Goal: Task Accomplishment & Management: Manage account settings

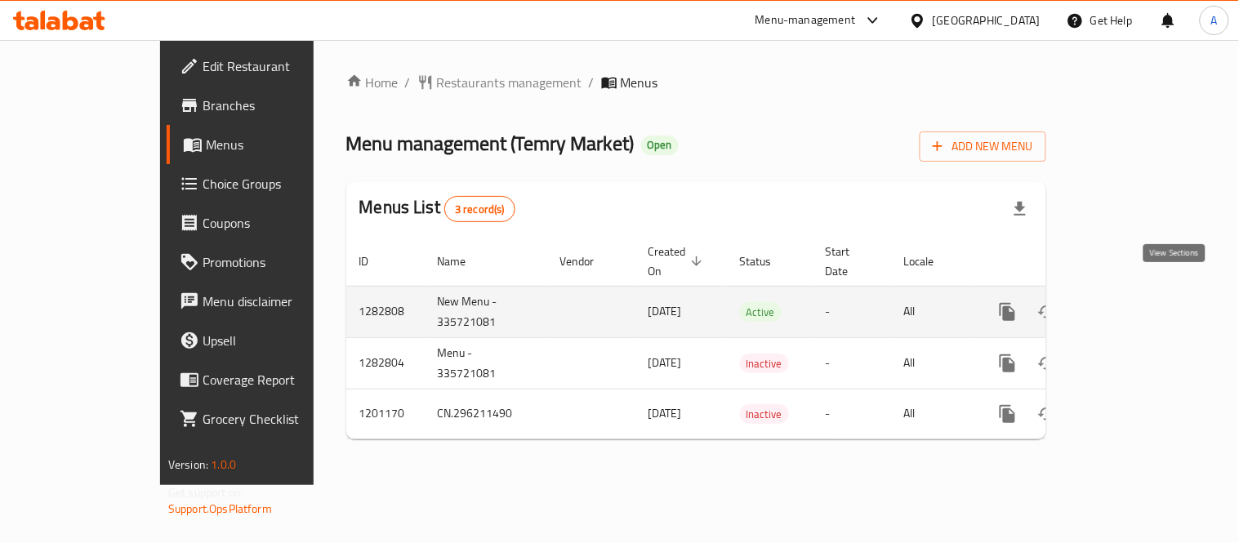
click at [1136, 302] on icon "enhanced table" at bounding box center [1126, 312] width 20 height 20
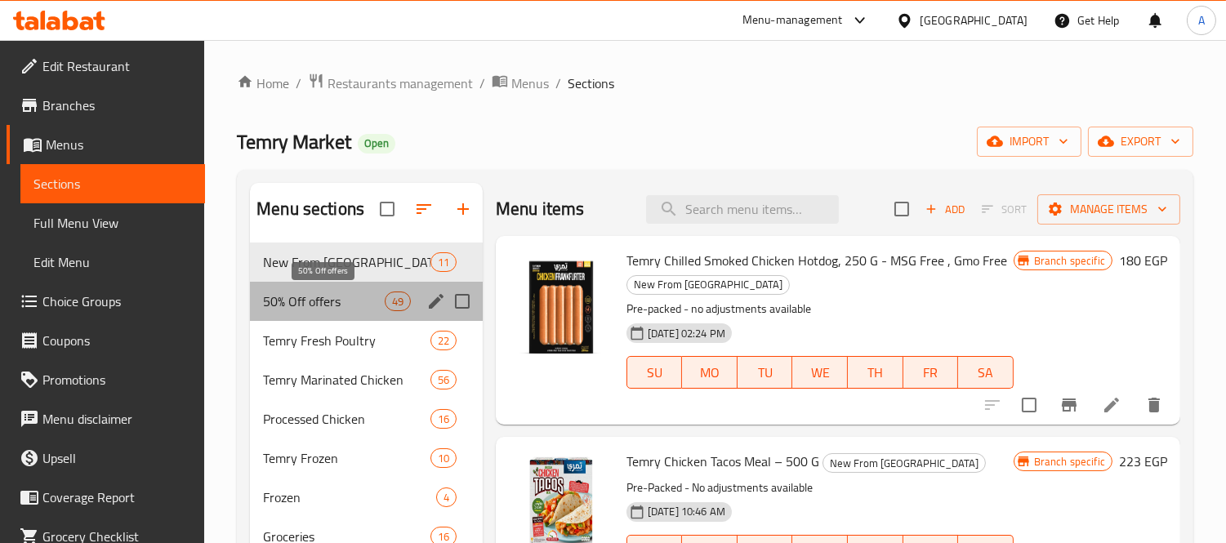
click at [322, 296] on span "50% Off offers" at bounding box center [323, 302] width 121 height 20
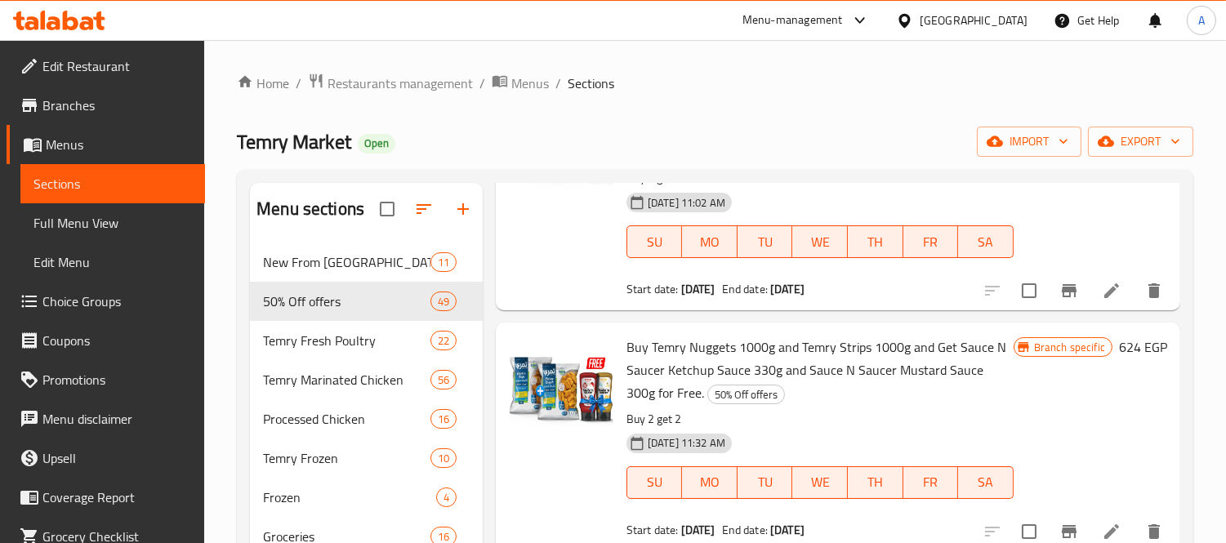
scroll to position [725, 0]
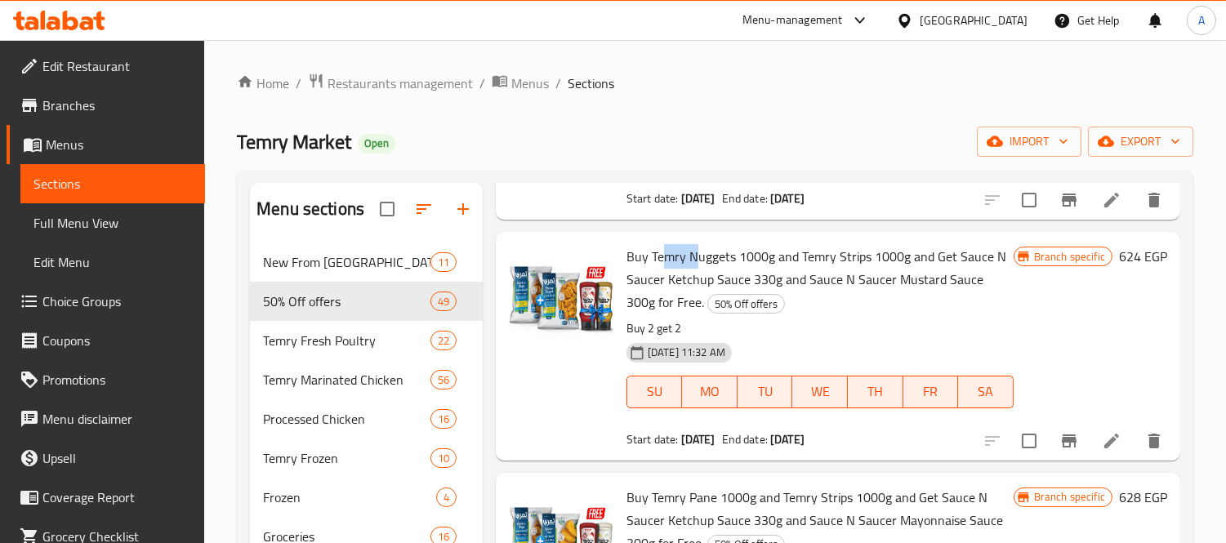
drag, startPoint x: 663, startPoint y: 261, endPoint x: 699, endPoint y: 263, distance: 36.8
click at [699, 263] on span "Buy Temry Nuggets 1000g and Temry Strips 1000g and Get Sauce N Saucer Ketchup S…" at bounding box center [817, 279] width 380 height 70
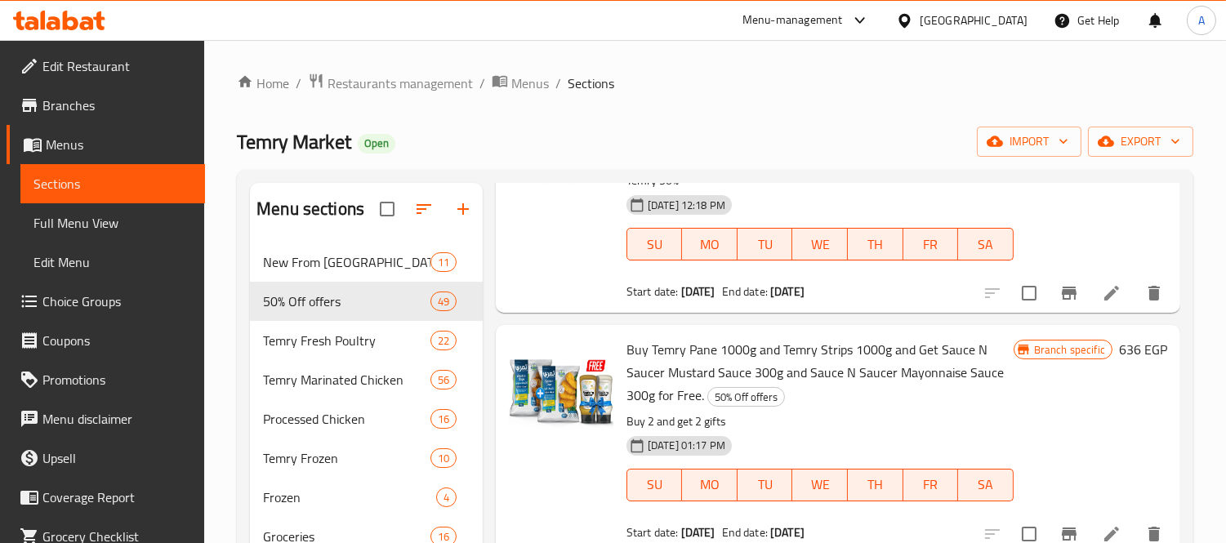
scroll to position [2087, 0]
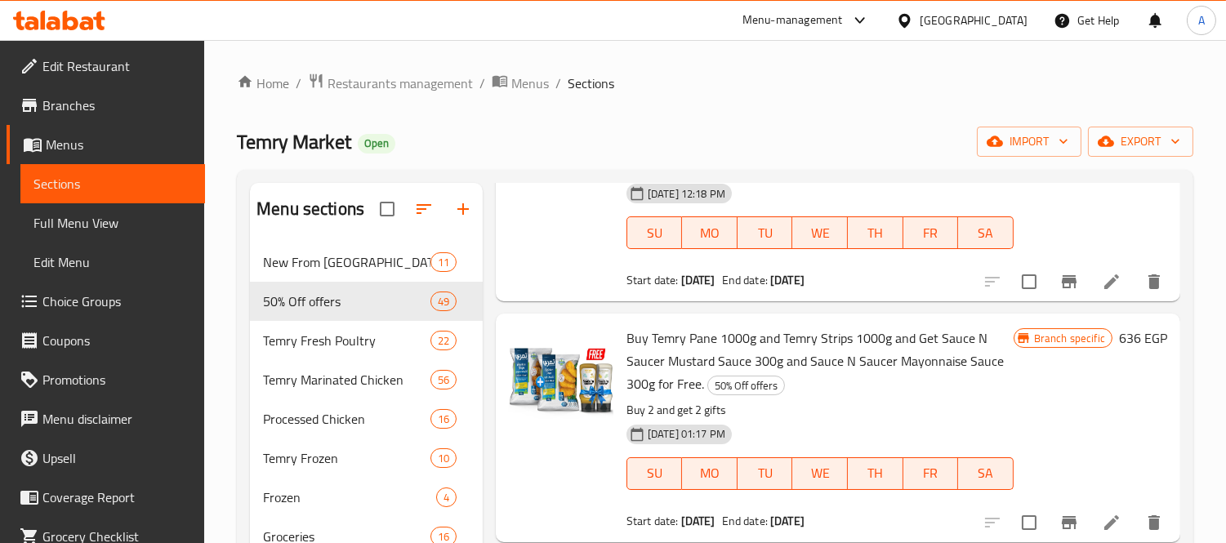
click at [793, 317] on div "Buy Temry Pane 1000g and Temry Strips 1000g and Get Sauce N Saucer Mustard Sauc…" at bounding box center [838, 428] width 685 height 228
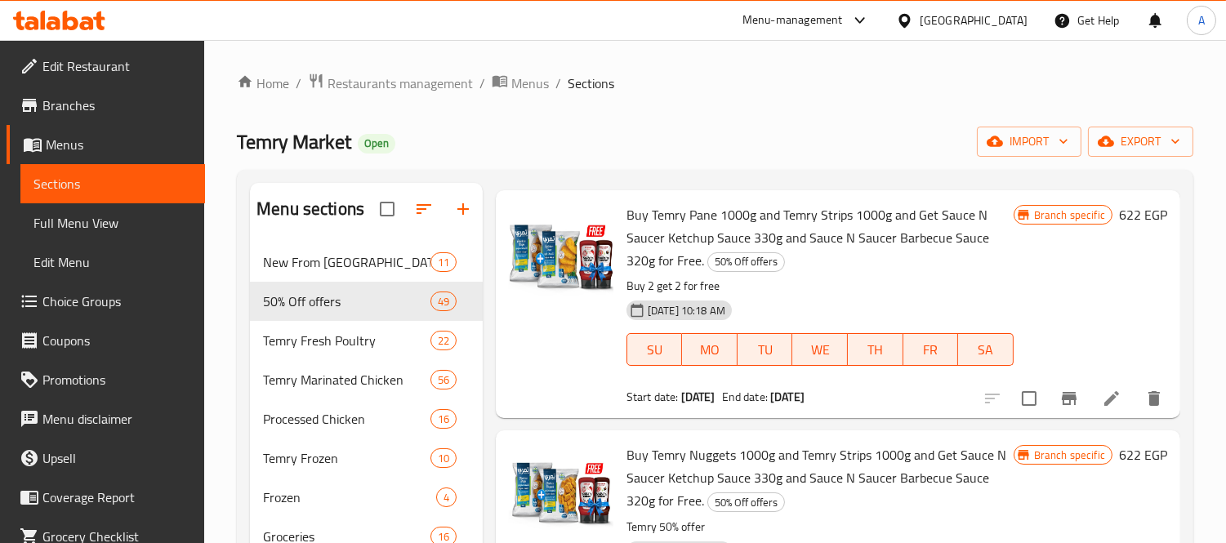
scroll to position [527, 0]
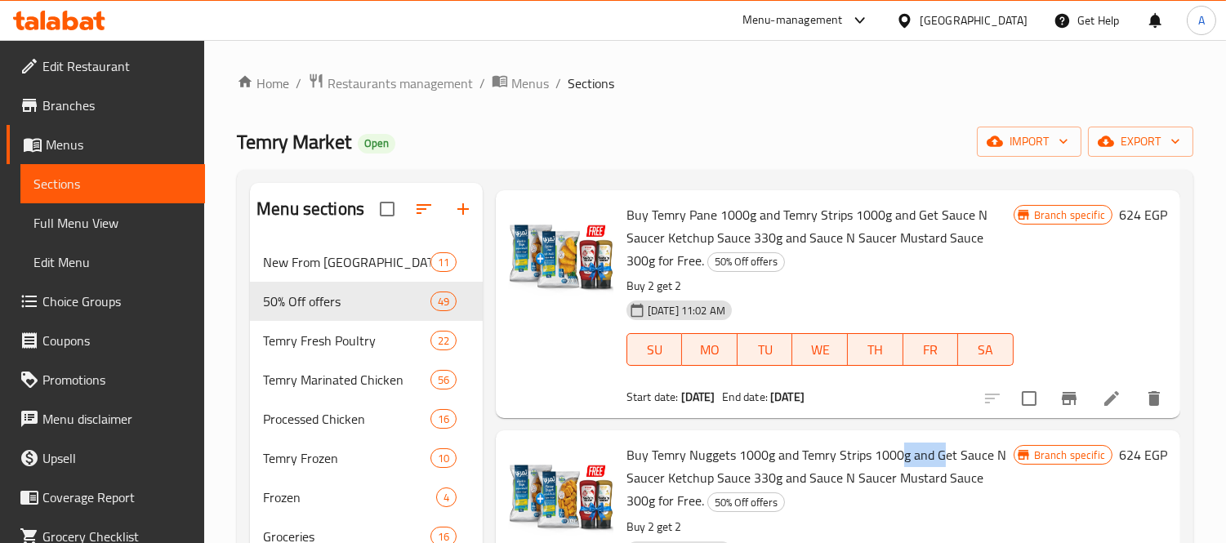
drag, startPoint x: 899, startPoint y: 460, endPoint x: 938, endPoint y: 458, distance: 39.2
click at [938, 458] on span "Buy Temry Nuggets 1000g and Temry Strips 1000g and Get Sauce N Saucer Ketchup S…" at bounding box center [817, 478] width 380 height 70
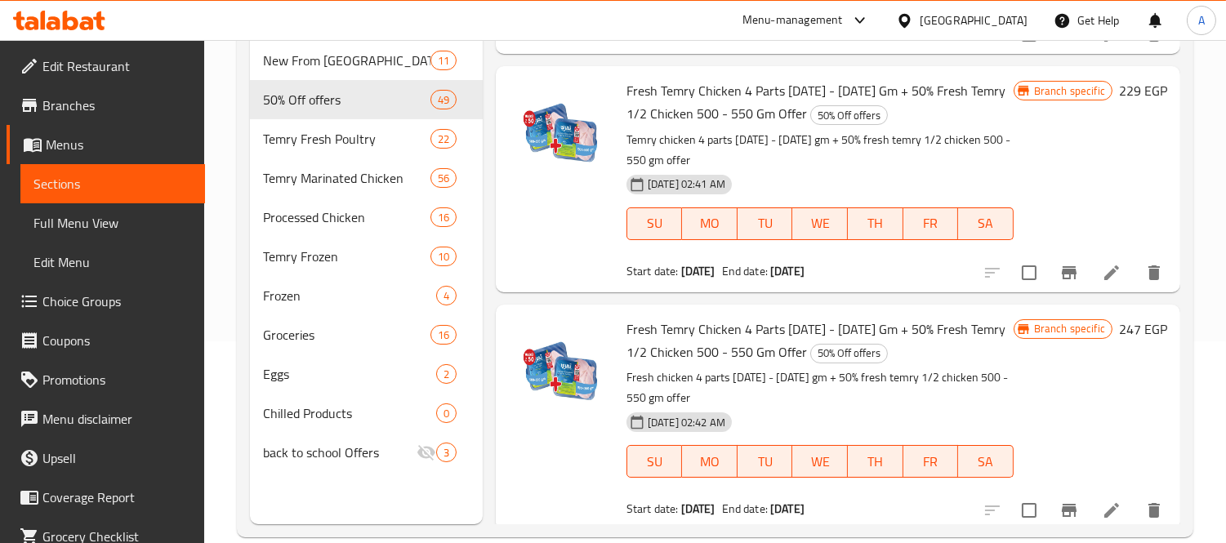
scroll to position [229, 0]
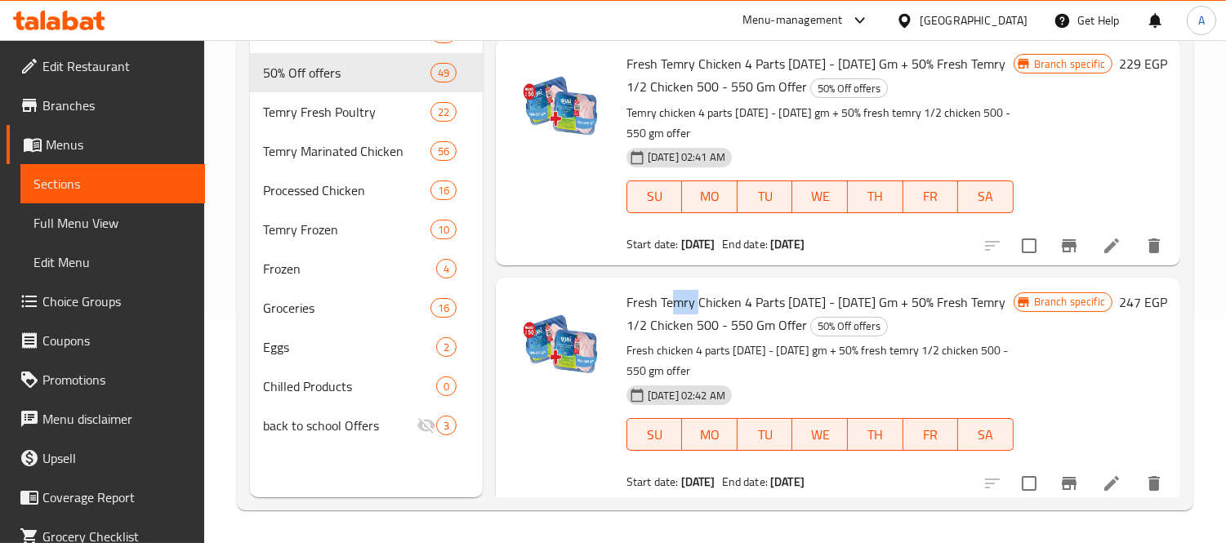
drag, startPoint x: 672, startPoint y: 299, endPoint x: 696, endPoint y: 300, distance: 23.7
click at [696, 300] on span "Fresh Temry Chicken 4 Parts [DATE] - [DATE] Gm + 50% Fresh Temry 1/2 Chicken 50…" at bounding box center [816, 313] width 379 height 47
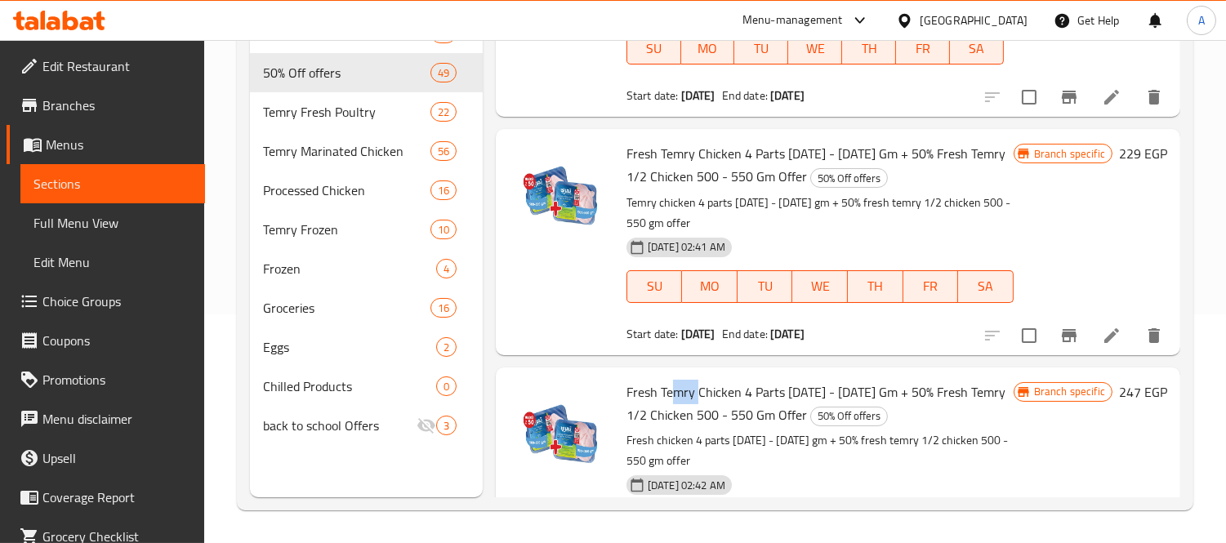
scroll to position [10084, 0]
drag, startPoint x: 656, startPoint y: 155, endPoint x: 668, endPoint y: 153, distance: 12.5
click at [668, 153] on span "Fresh Temry Chicken 4 Parts [DATE] - [DATE] Gm + 50% Fresh Temry 1/2 Chicken 50…" at bounding box center [816, 165] width 379 height 47
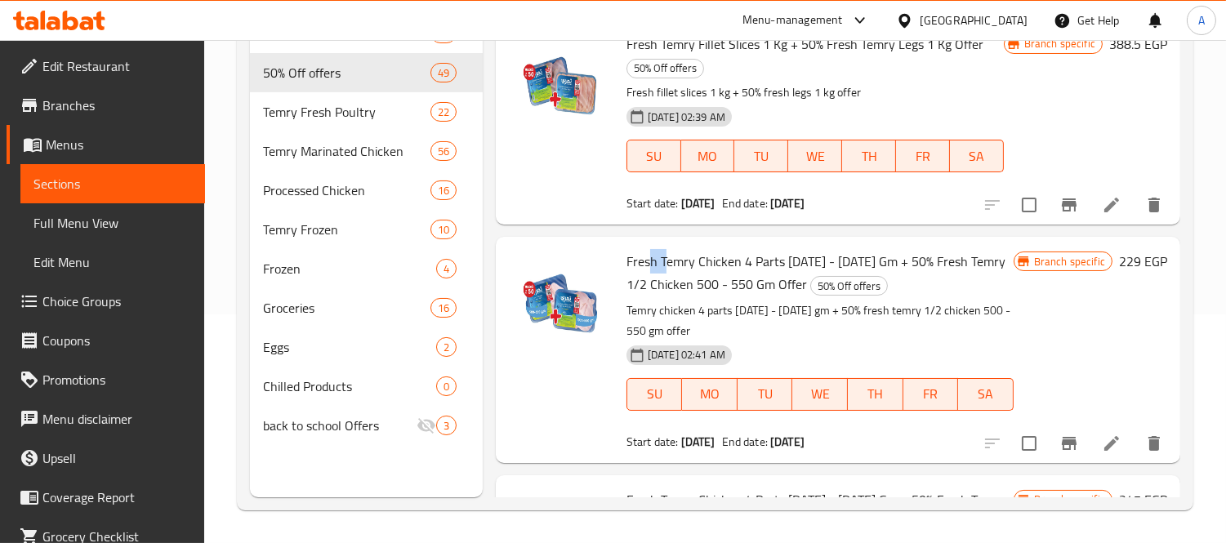
scroll to position [9812, 0]
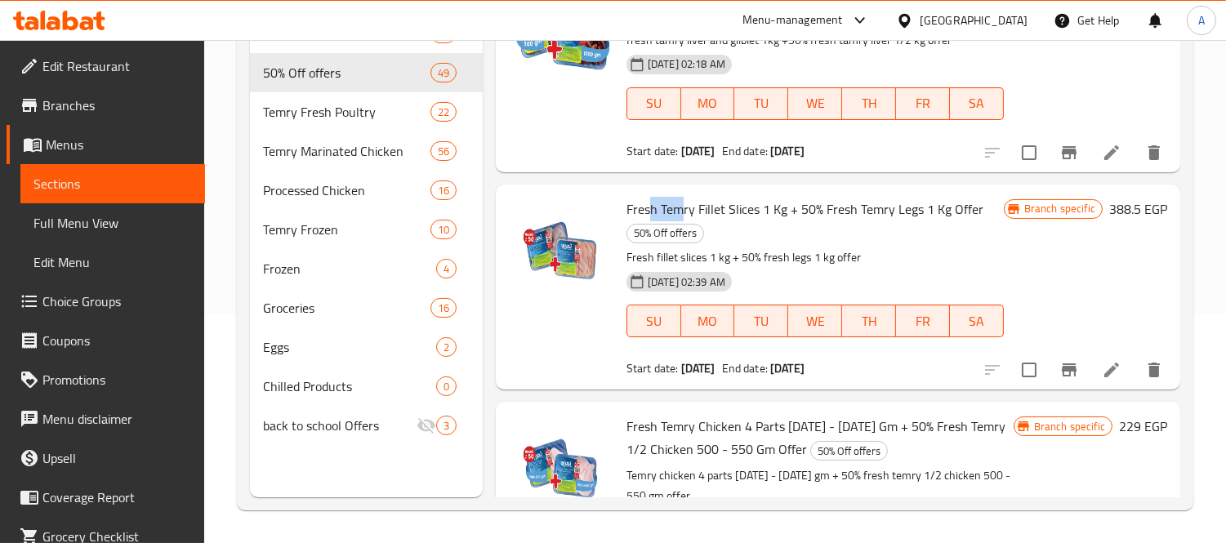
drag, startPoint x: 652, startPoint y: 210, endPoint x: 682, endPoint y: 209, distance: 30.2
click at [682, 209] on span "Fresh Temry Fillet Slices 1 Kg + 50% Fresh Temry Legs 1 Kg Offer" at bounding box center [805, 209] width 357 height 25
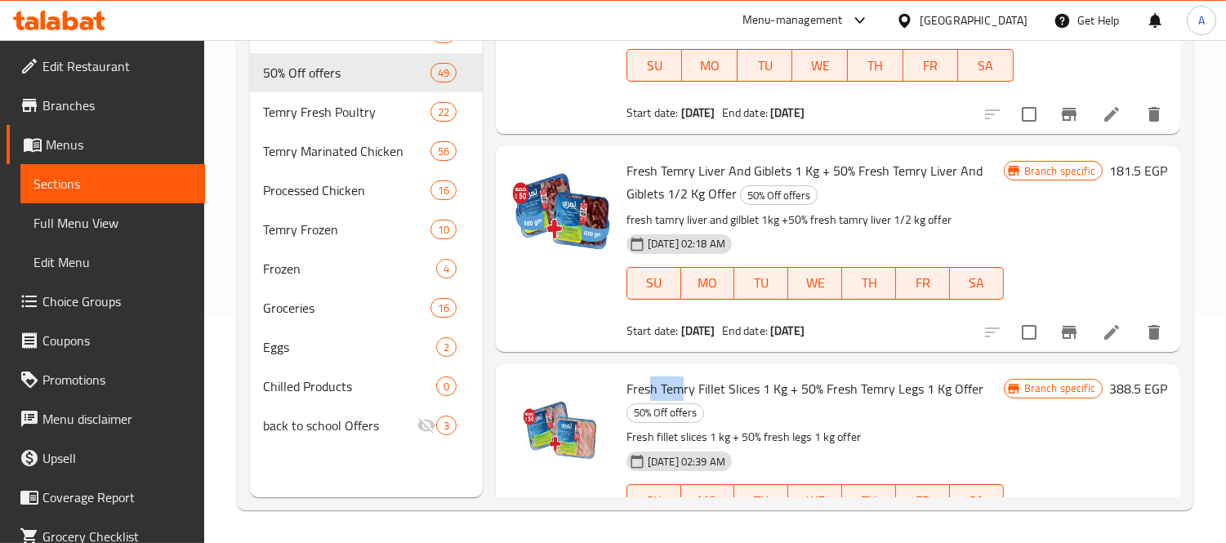
scroll to position [9629, 0]
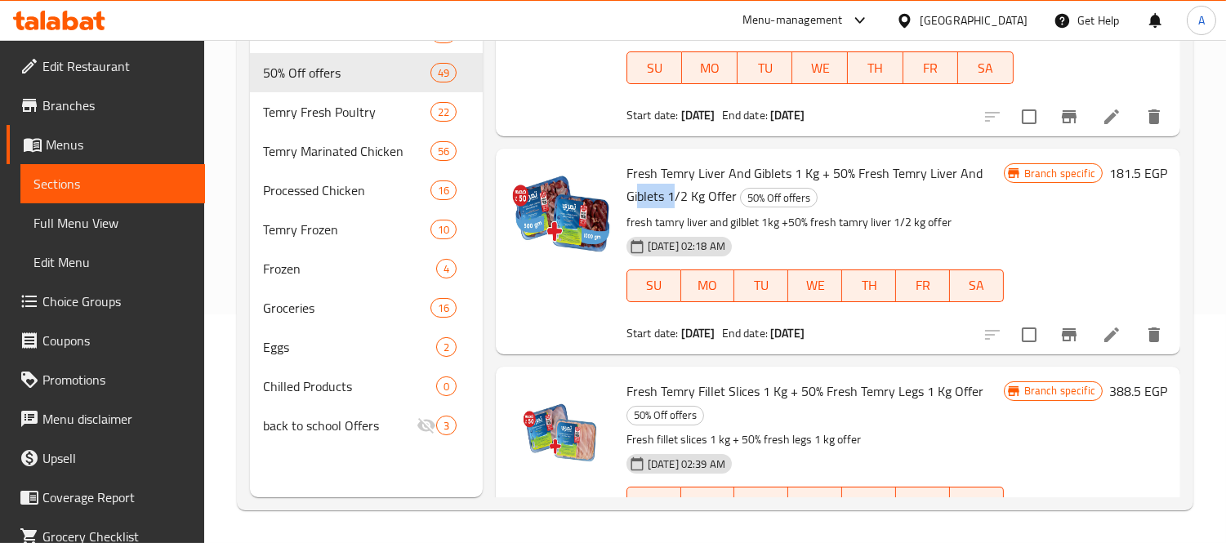
drag, startPoint x: 638, startPoint y: 181, endPoint x: 678, endPoint y: 184, distance: 40.1
click at [678, 184] on span "Fresh Temry Liver And Giblets 1 Kg + 50% Fresh Temry Liver And Giblets 1/2 Kg O…" at bounding box center [805, 184] width 356 height 47
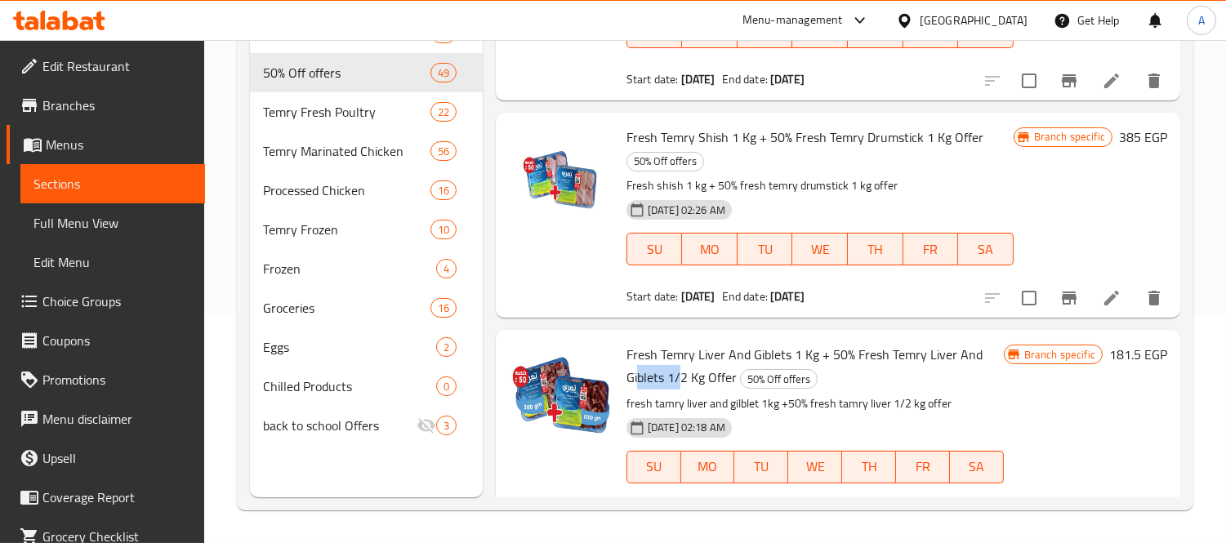
scroll to position [9357, 0]
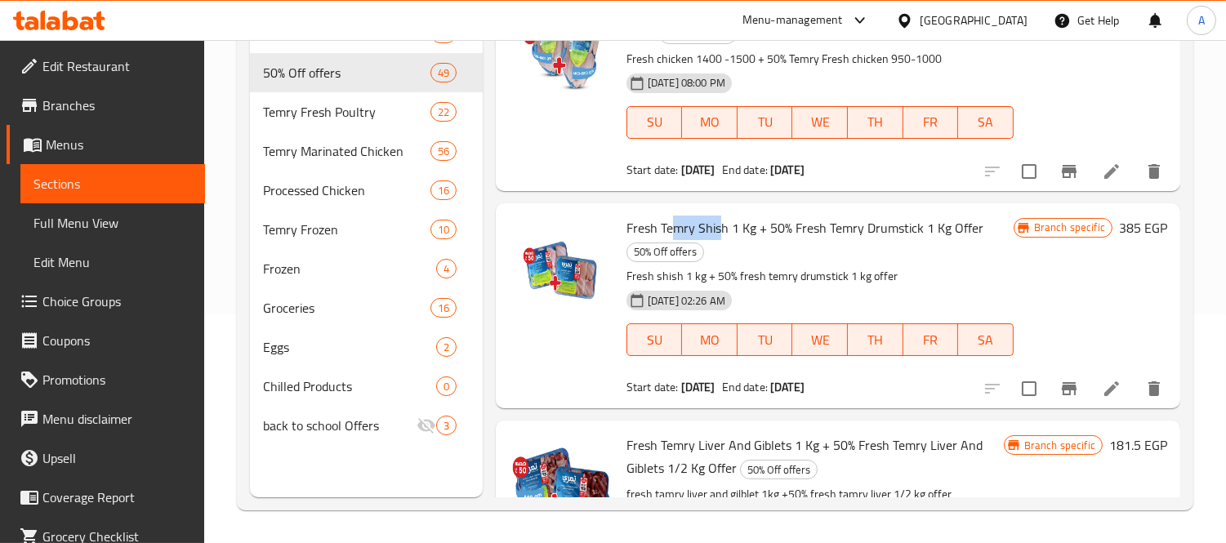
drag, startPoint x: 673, startPoint y: 221, endPoint x: 730, endPoint y: 223, distance: 57.2
click at [730, 223] on span "Fresh Temry Shish 1 Kg + 50% Fresh Temry Drumstick 1 Kg Offer" at bounding box center [805, 228] width 357 height 25
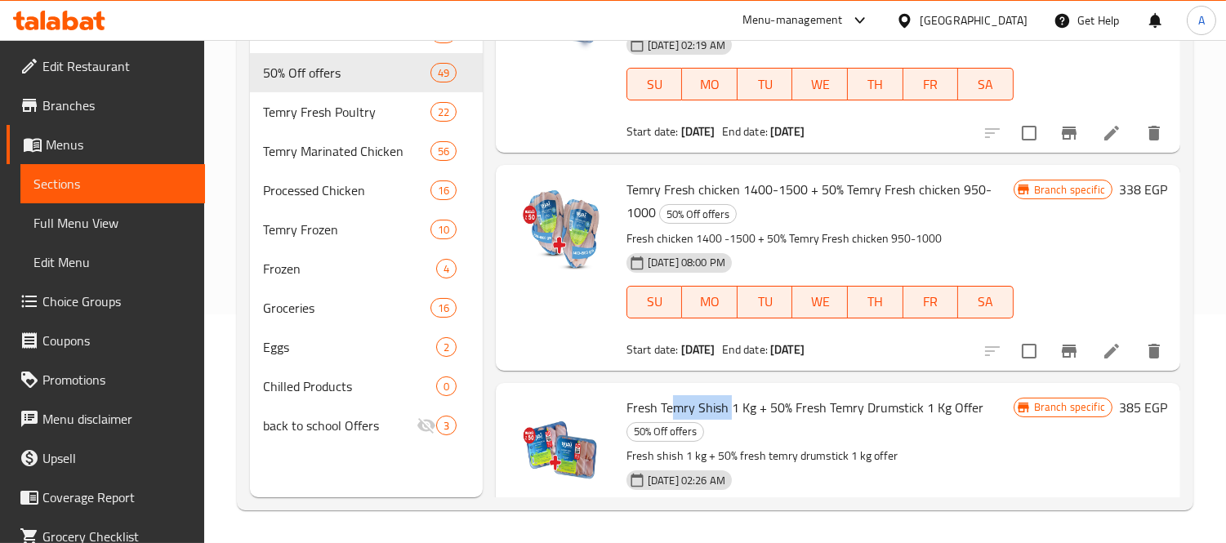
scroll to position [9176, 0]
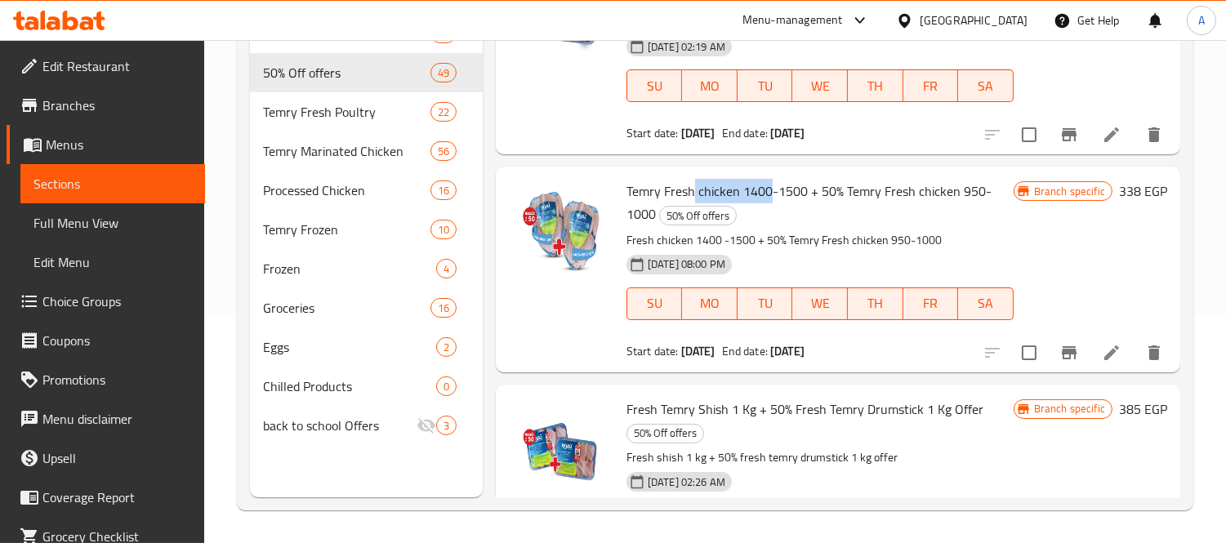
drag, startPoint x: 716, startPoint y: 185, endPoint x: 771, endPoint y: 185, distance: 55.6
click at [771, 185] on span "Temry Fresh chicken 1400-1500 + 50% Temry Fresh chicken 950-1000" at bounding box center [809, 202] width 365 height 47
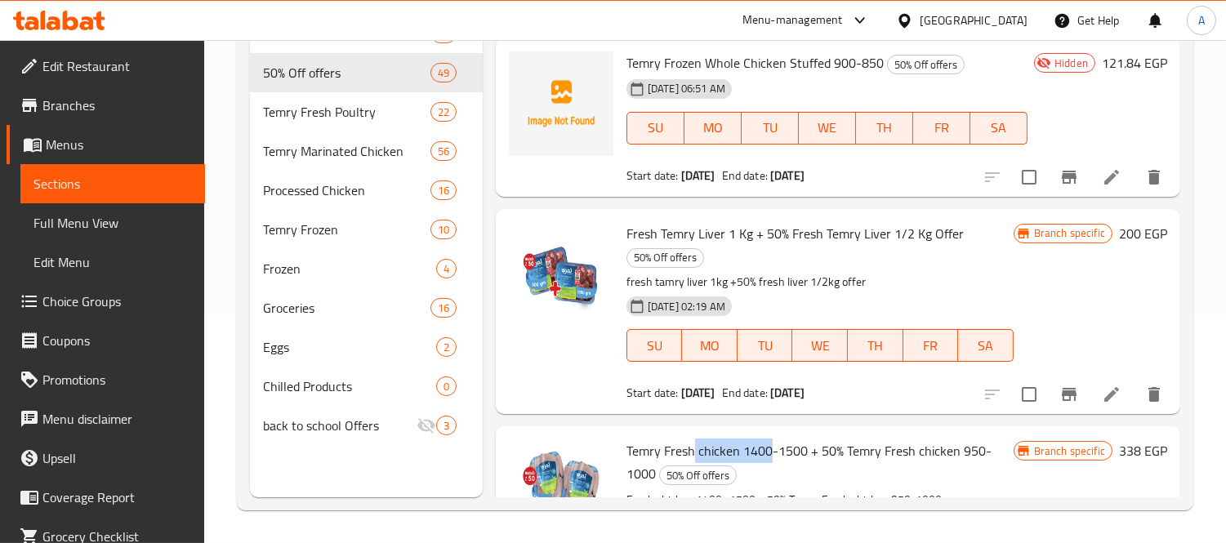
scroll to position [8812, 0]
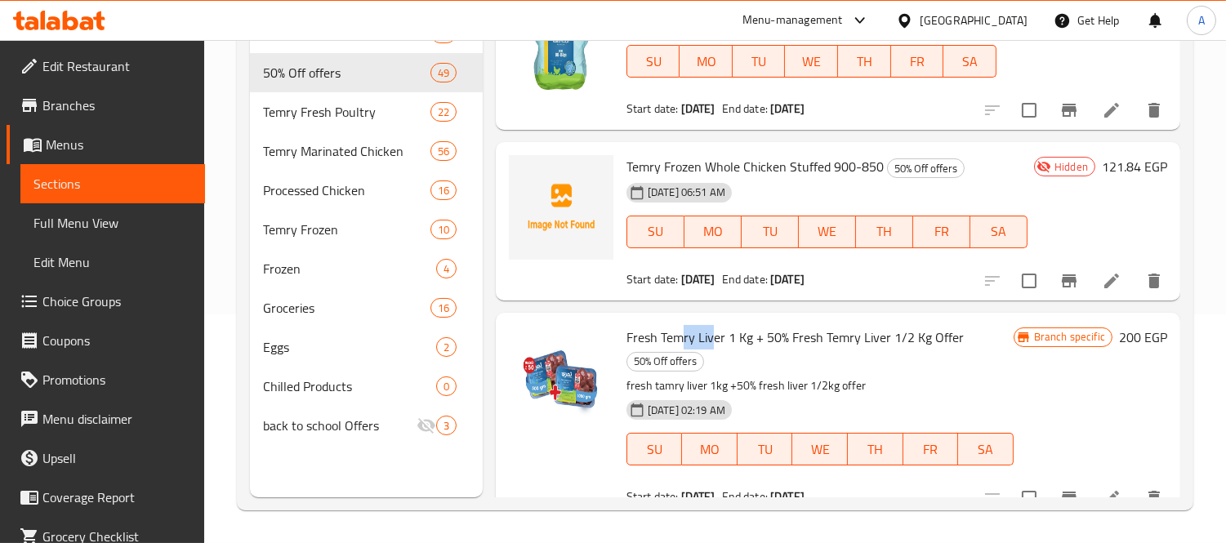
drag, startPoint x: 684, startPoint y: 327, endPoint x: 712, endPoint y: 339, distance: 31.1
click at [712, 339] on span "Fresh Temry Liver 1 Kg + 50% Fresh Temry Liver 1/2 Kg Offer" at bounding box center [795, 337] width 337 height 25
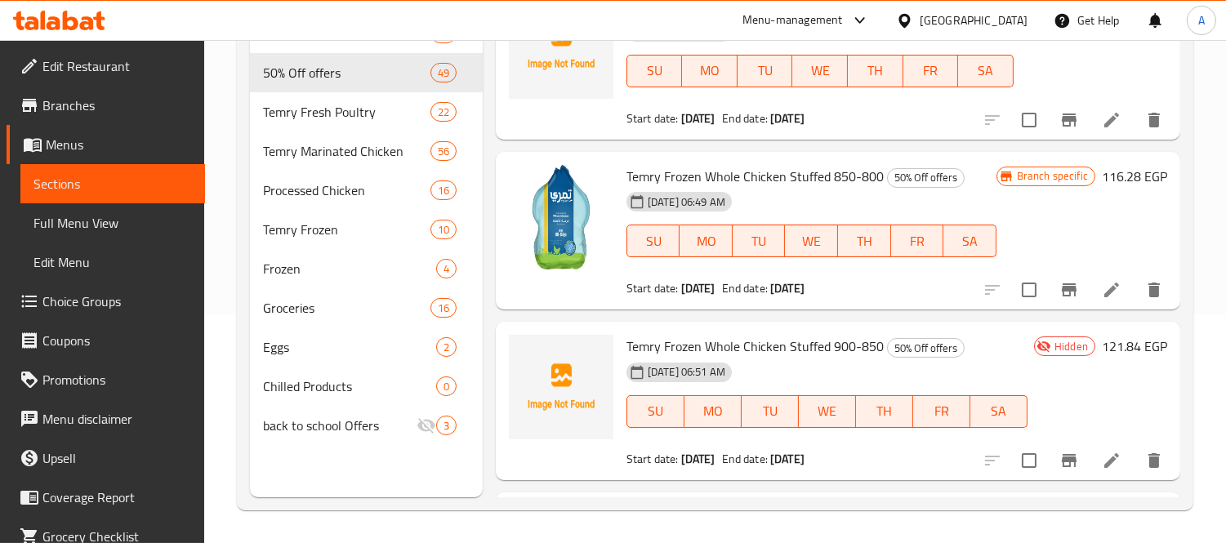
scroll to position [8631, 0]
drag, startPoint x: 678, startPoint y: 348, endPoint x: 727, endPoint y: 344, distance: 49.2
click at [727, 344] on span "Temry Frozen Whole Chicken Stuffed 900-850" at bounding box center [755, 348] width 257 height 25
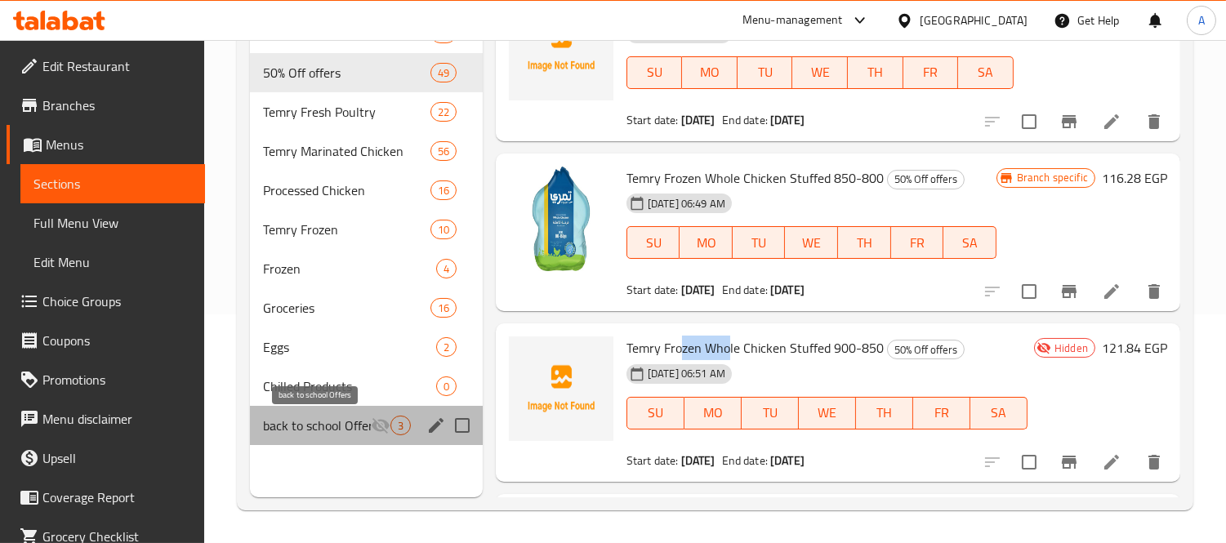
click at [313, 420] on span "back to school Offers" at bounding box center [317, 426] width 108 height 20
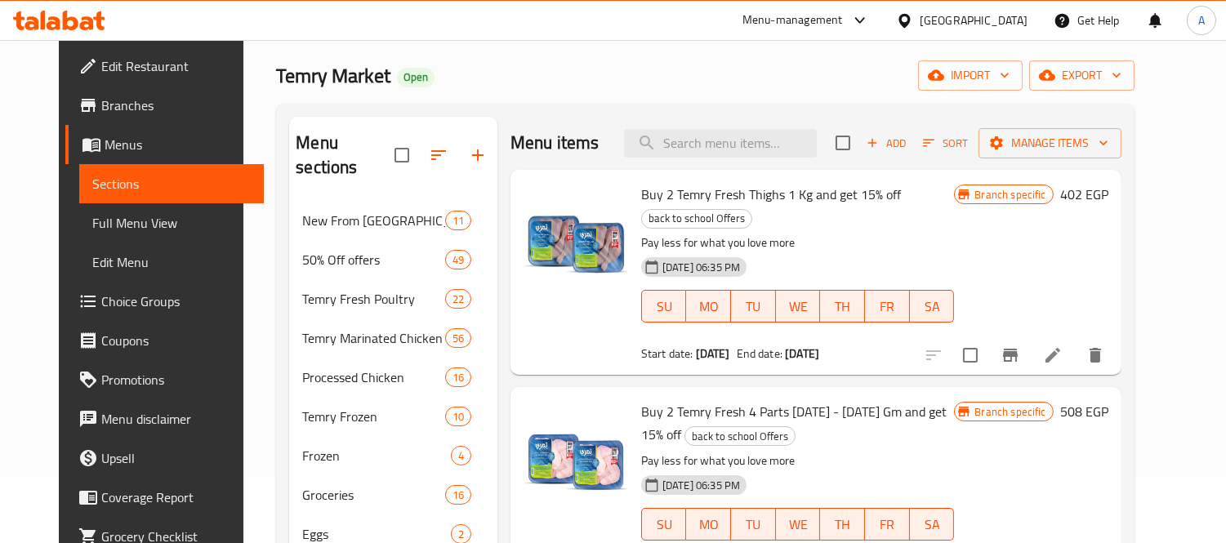
scroll to position [47, 0]
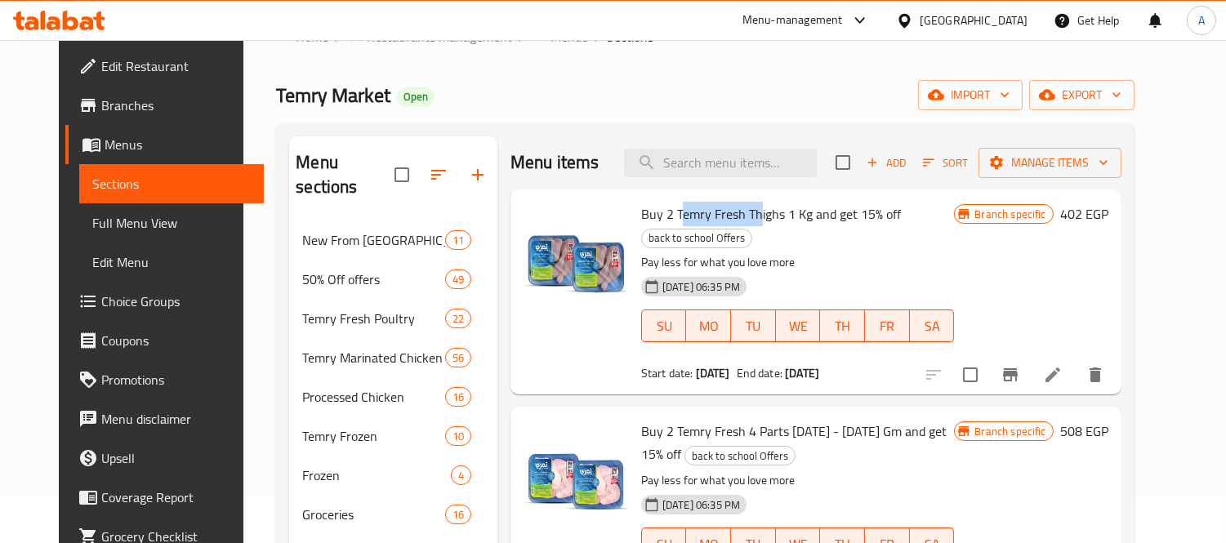
drag, startPoint x: 664, startPoint y: 213, endPoint x: 745, endPoint y: 203, distance: 81.6
click at [745, 203] on span "Buy 2 Temry Fresh Thighs 1 Kg and get 15% off" at bounding box center [771, 214] width 260 height 25
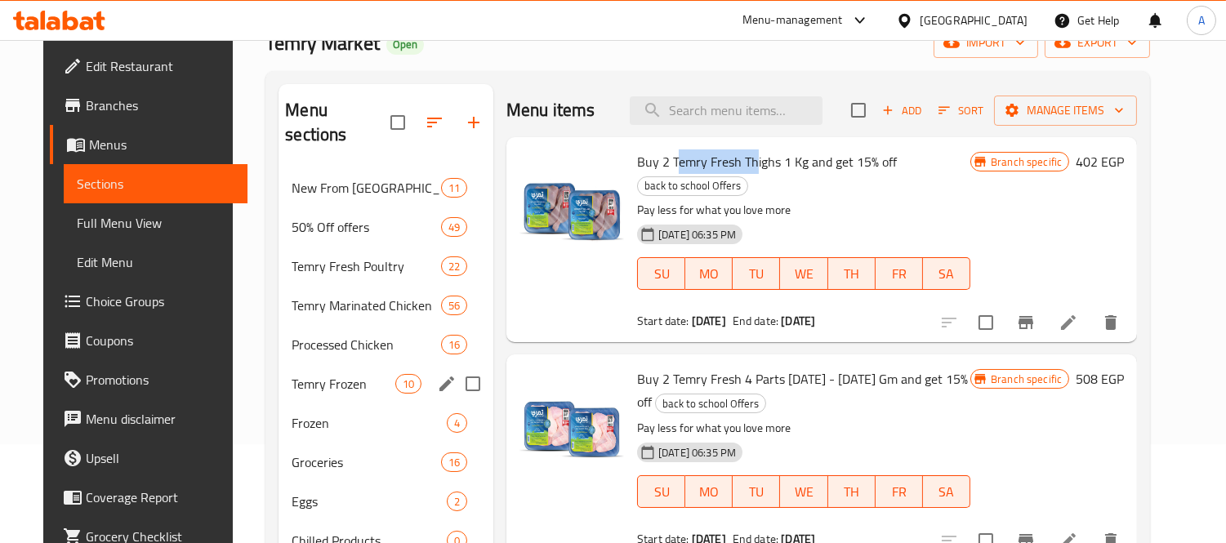
scroll to position [0, 0]
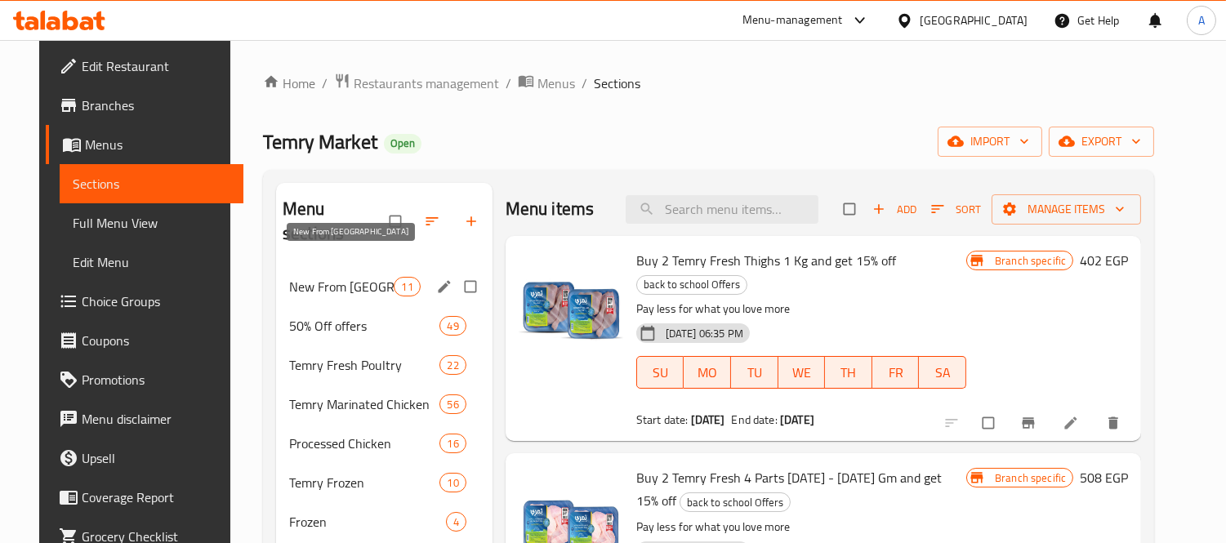
click at [315, 277] on span "New From [GEOGRAPHIC_DATA]" at bounding box center [341, 287] width 105 height 20
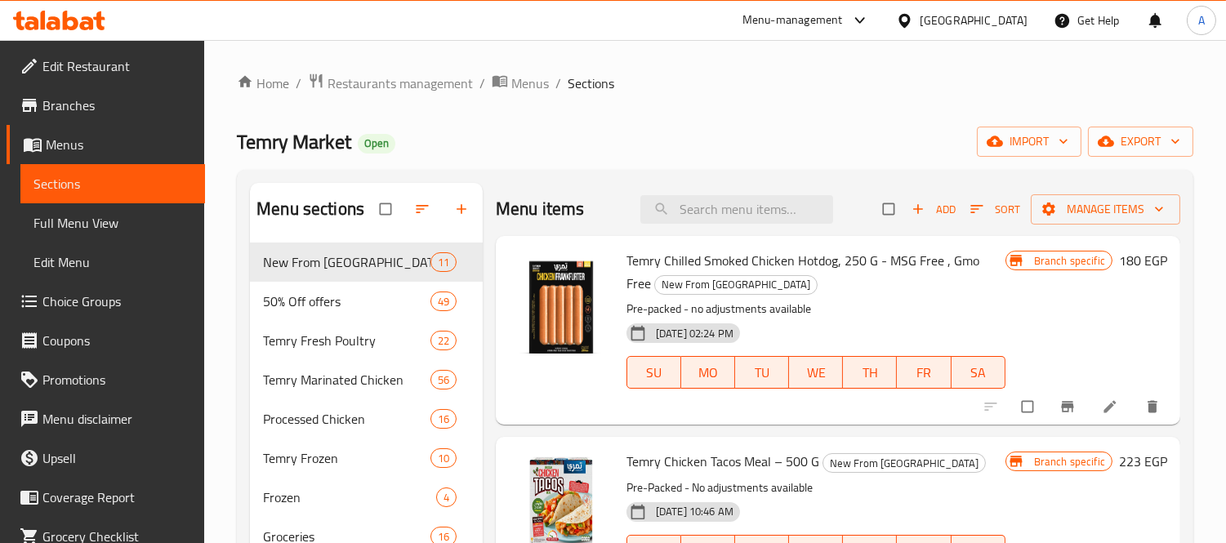
scroll to position [229, 0]
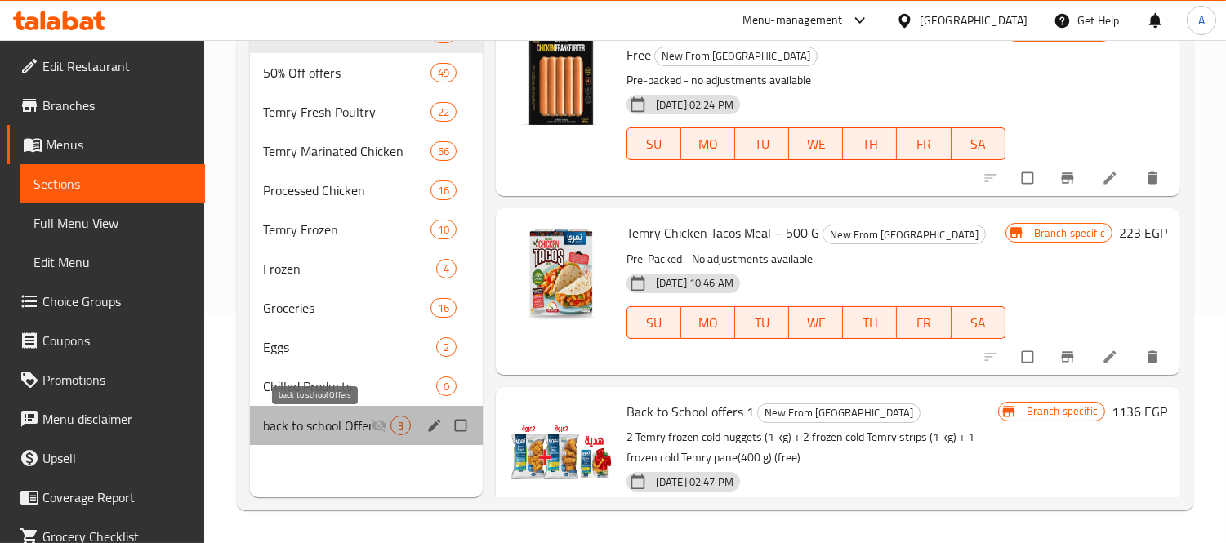
click at [294, 422] on span "back to school Offers" at bounding box center [317, 426] width 108 height 20
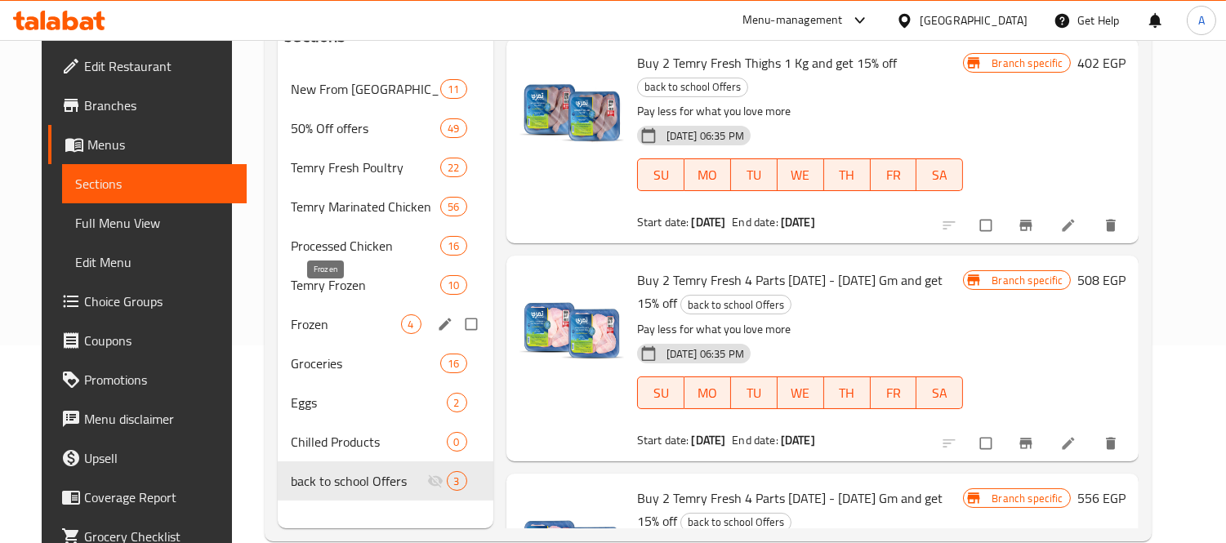
scroll to position [229, 0]
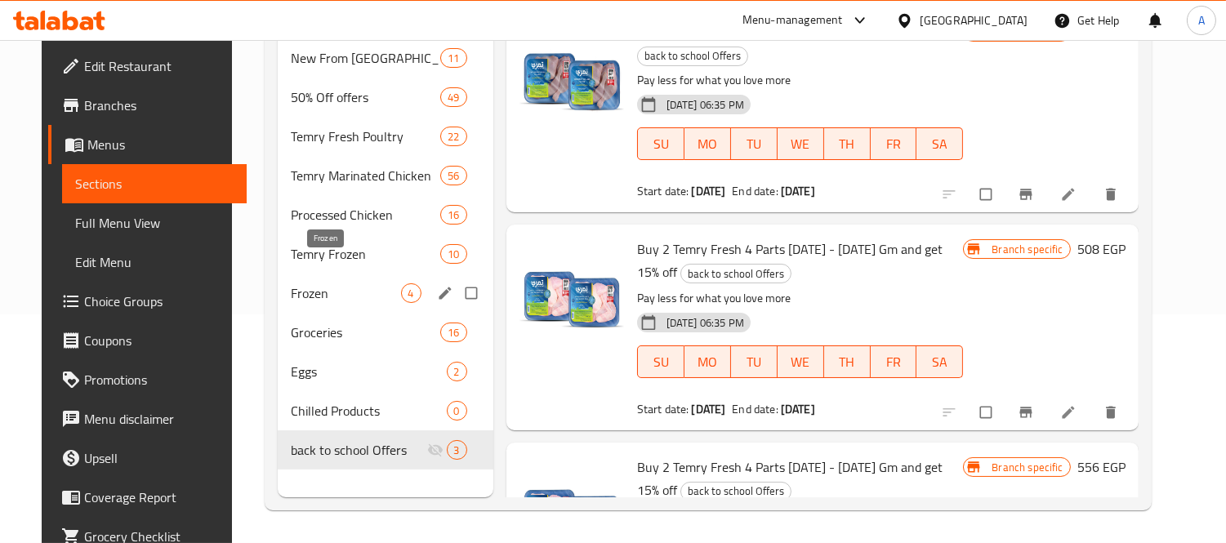
click at [307, 283] on span "Frozen" at bounding box center [345, 293] width 109 height 20
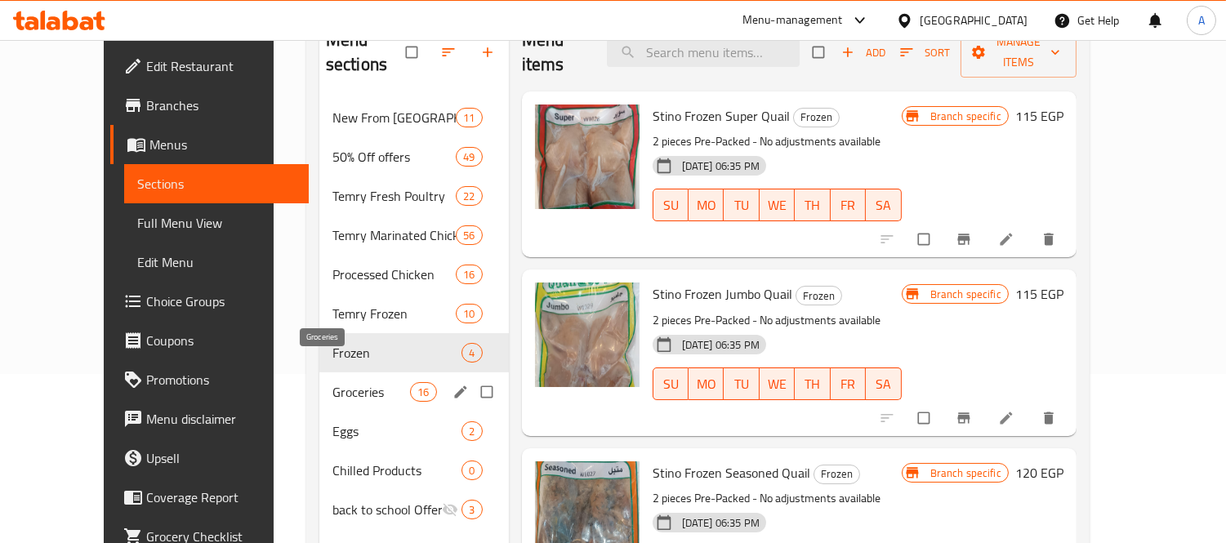
scroll to position [137, 0]
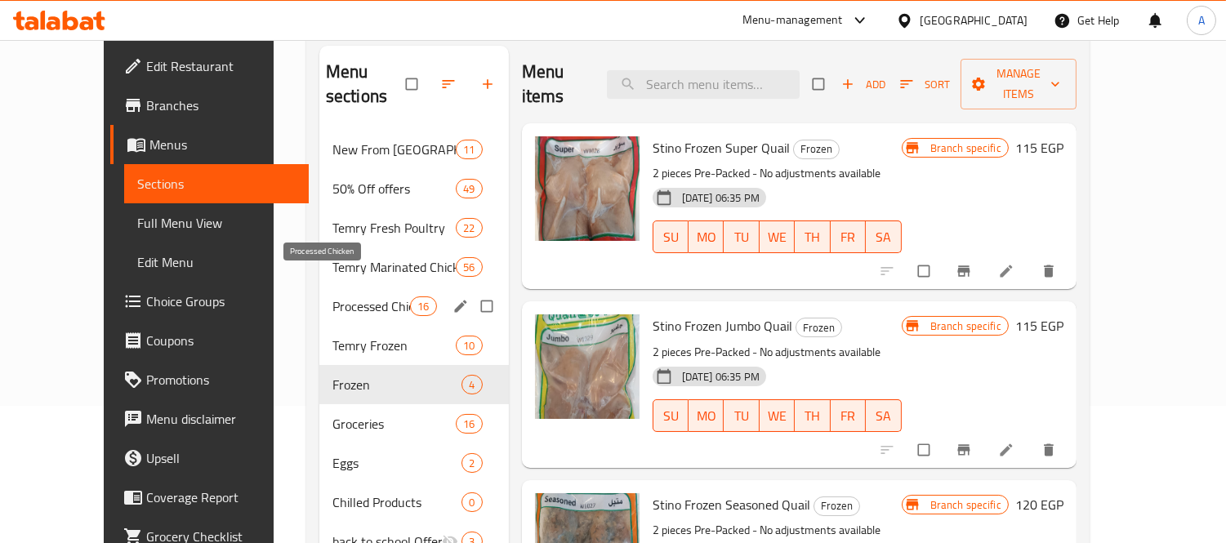
click at [332, 297] on span "Processed Chicken" at bounding box center [371, 307] width 78 height 20
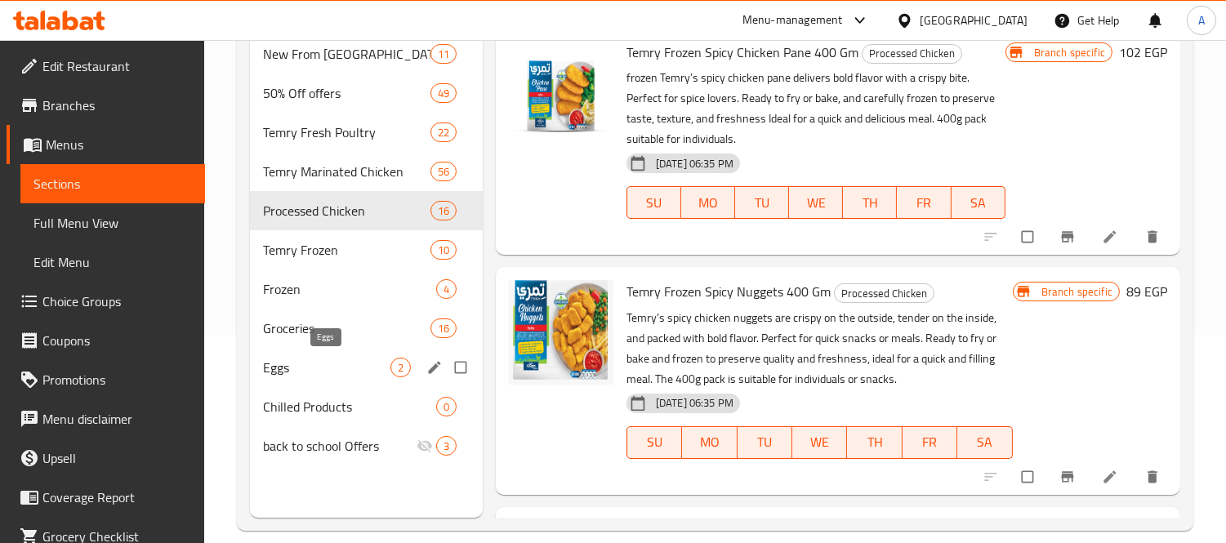
scroll to position [229, 0]
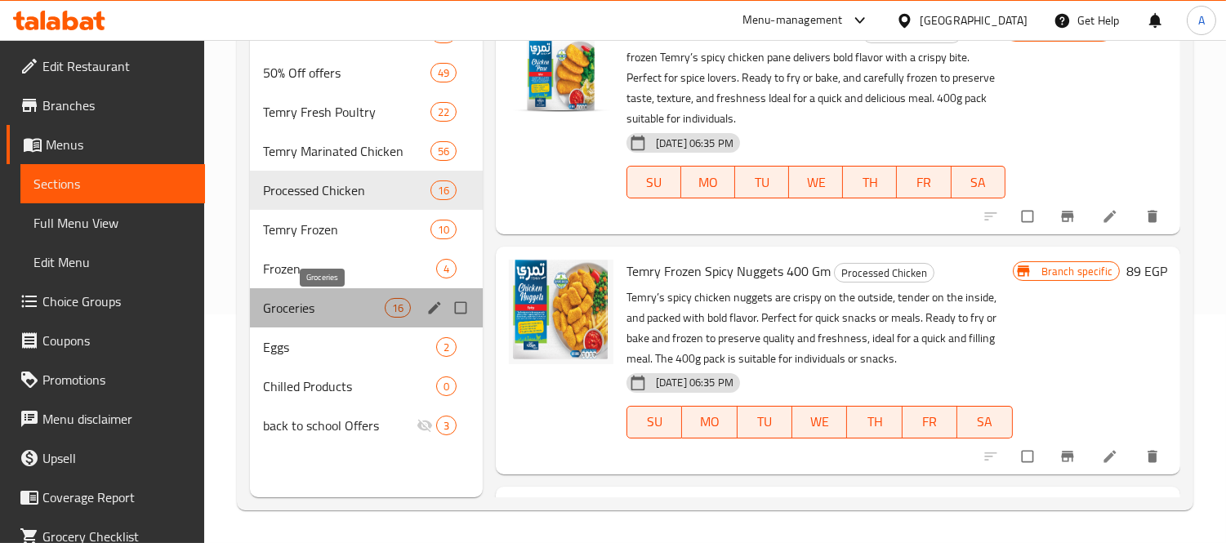
click at [319, 301] on span "Groceries" at bounding box center [323, 308] width 121 height 20
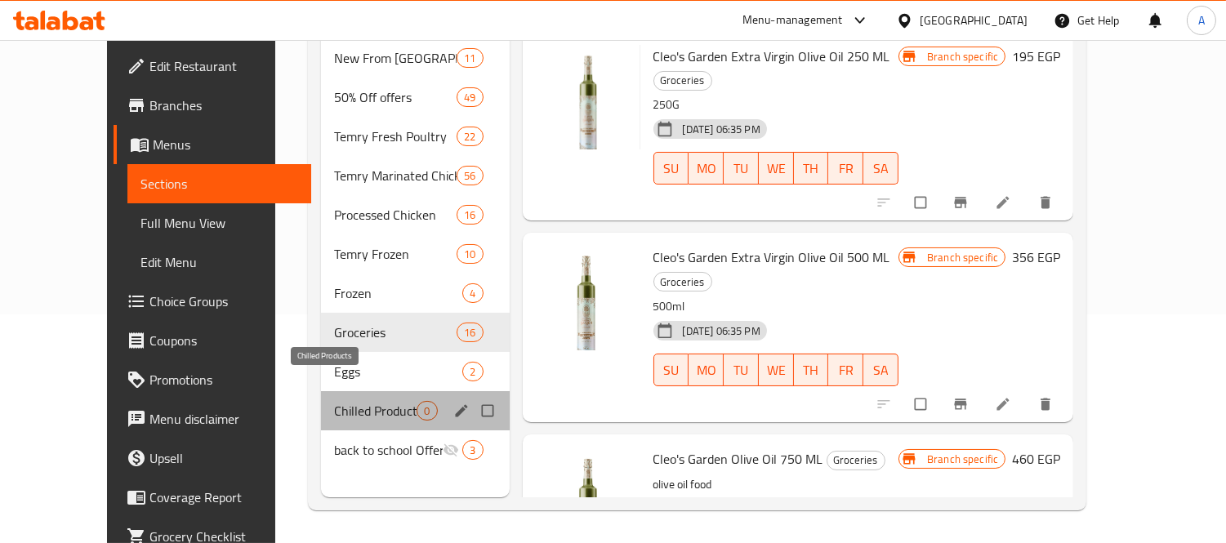
click at [334, 401] on span "Chilled Products" at bounding box center [375, 411] width 83 height 20
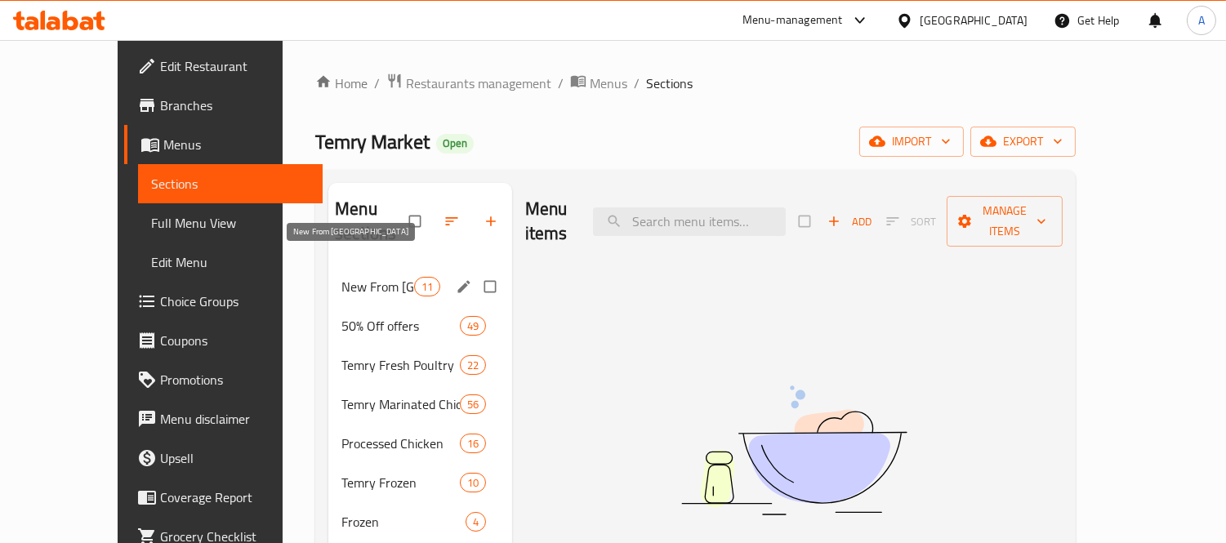
click at [328, 267] on div "New From Temry 11" at bounding box center [420, 286] width 184 height 39
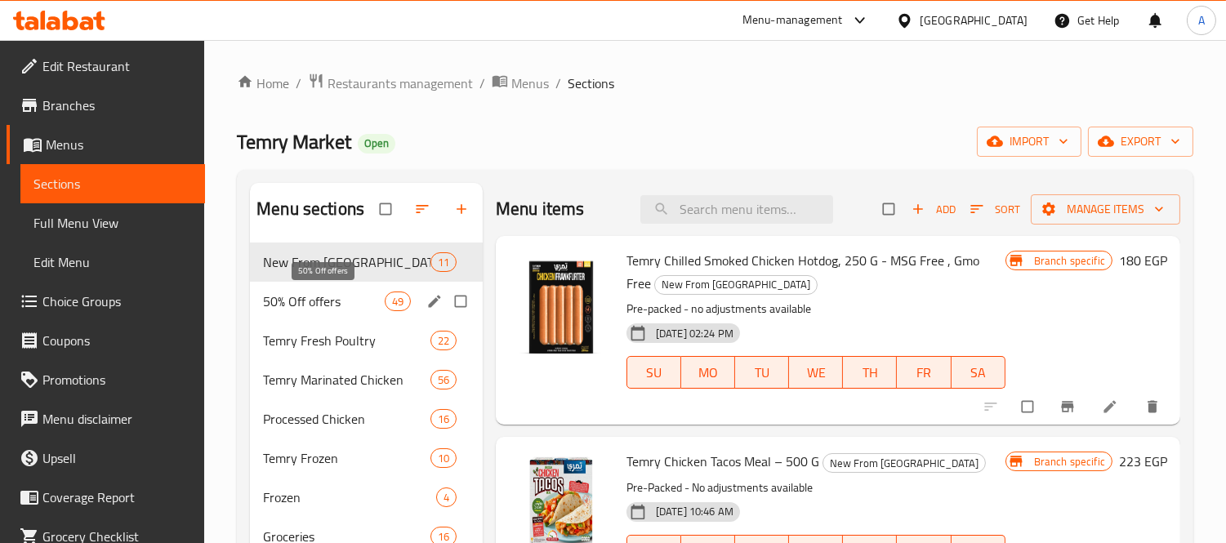
click at [322, 296] on span "50% Off offers" at bounding box center [323, 302] width 121 height 20
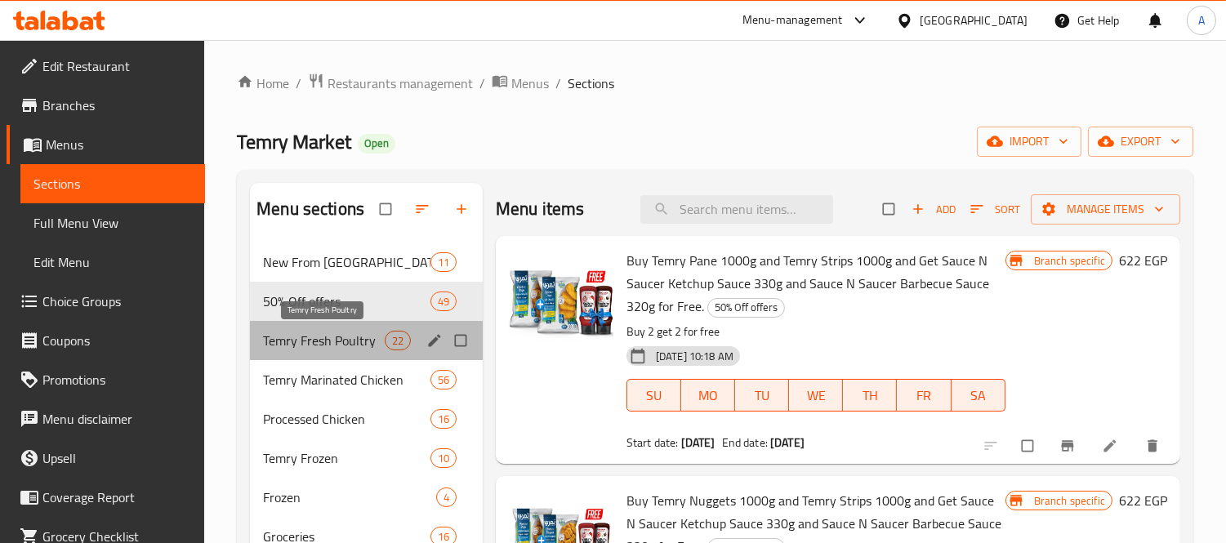
click at [322, 331] on span "Temry Fresh Poultry" at bounding box center [323, 341] width 121 height 20
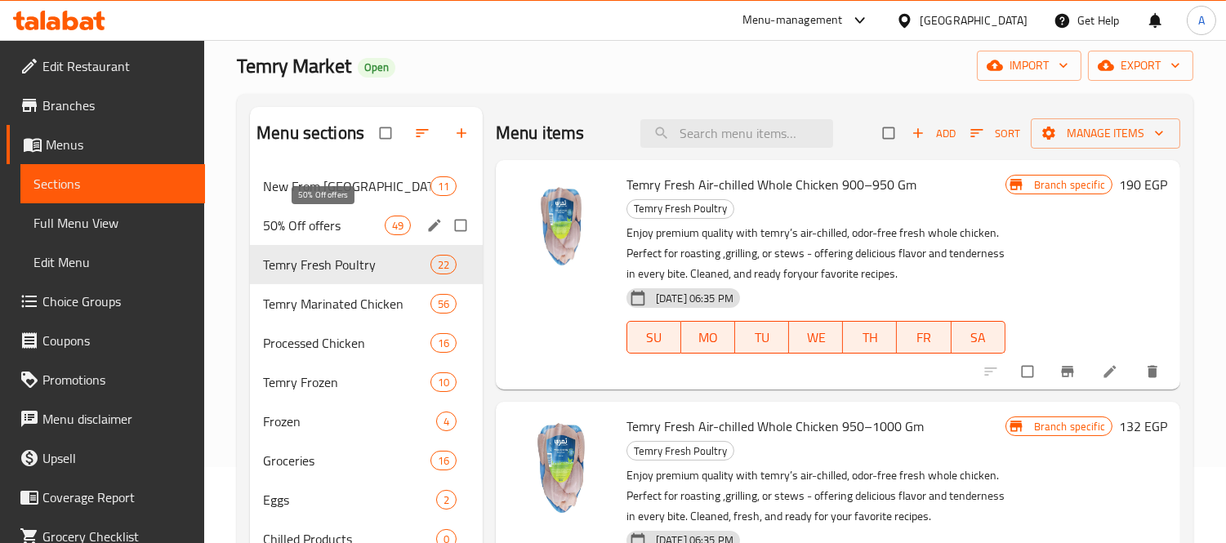
scroll to position [181, 0]
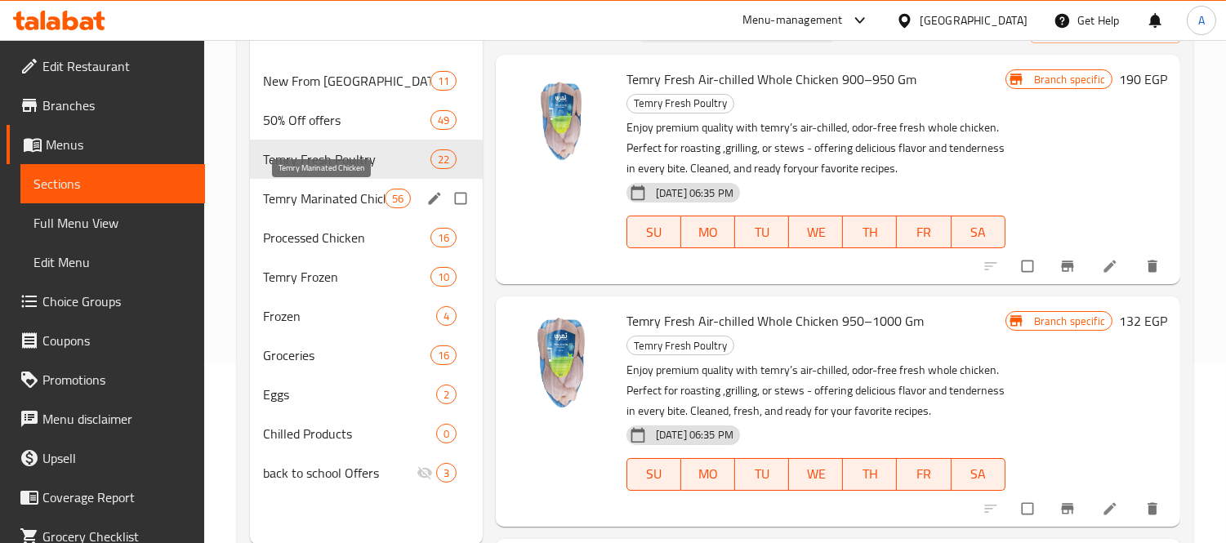
click at [324, 203] on span "Temry Marinated Chicken" at bounding box center [323, 199] width 121 height 20
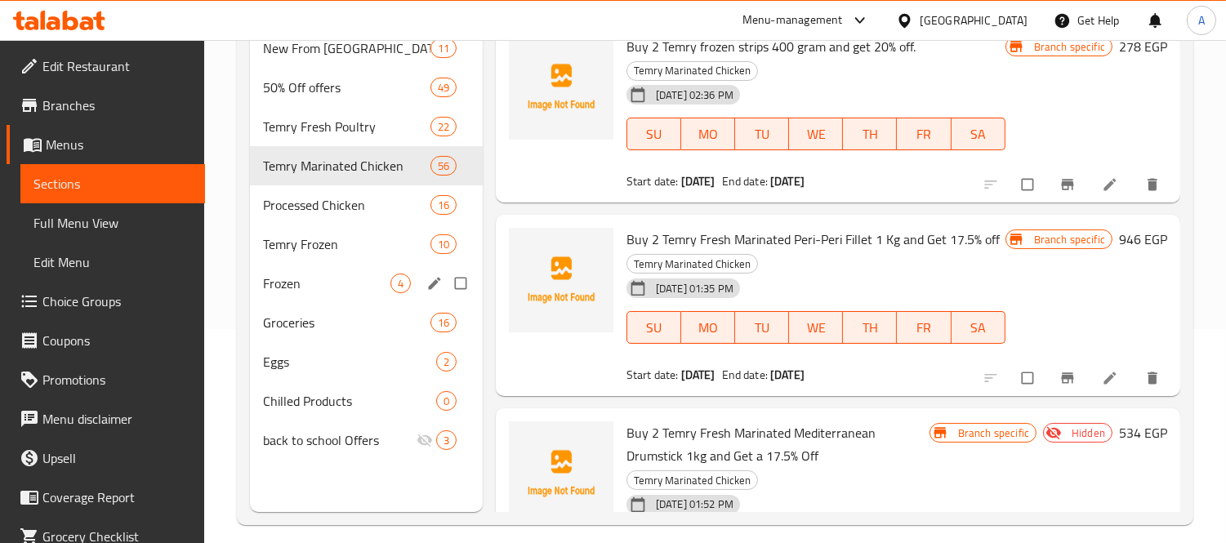
scroll to position [229, 0]
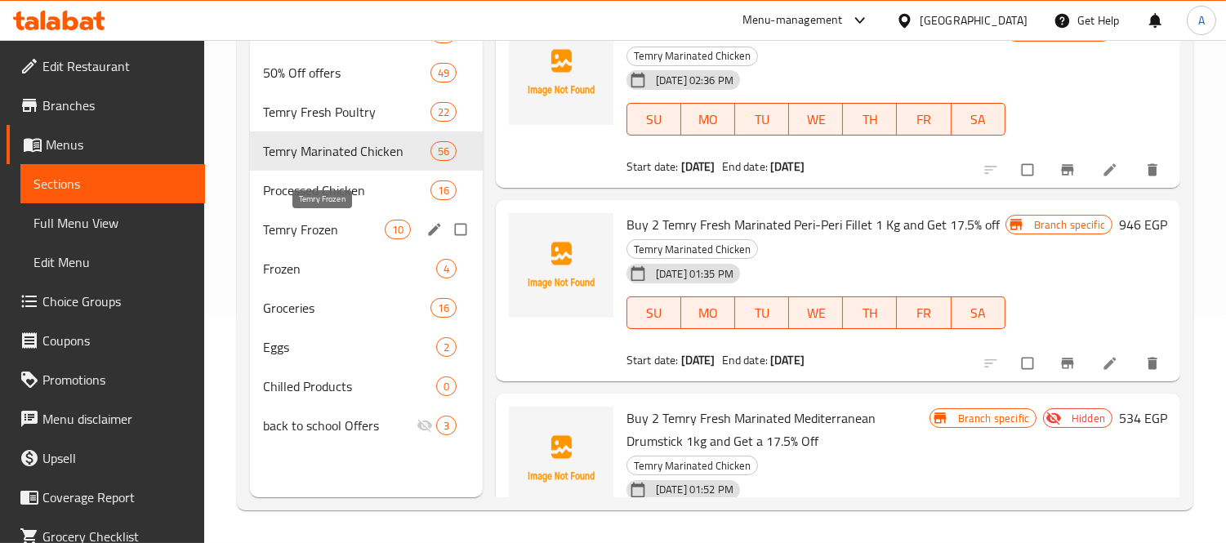
click at [267, 233] on span "Temry Frozen" at bounding box center [323, 230] width 121 height 20
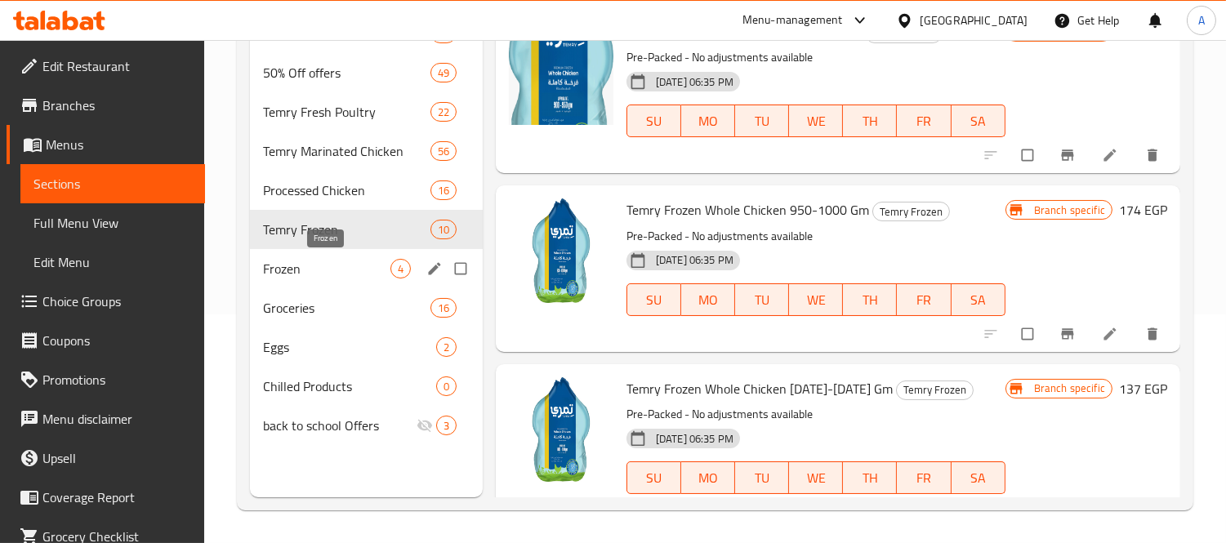
click at [279, 276] on span "Frozen" at bounding box center [326, 269] width 127 height 20
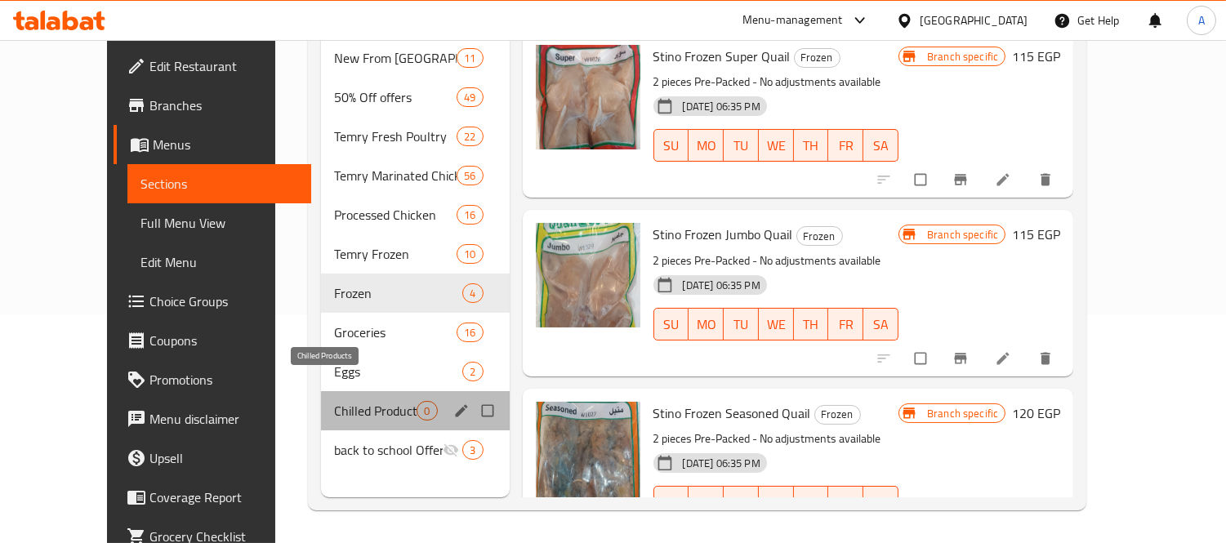
click at [334, 401] on span "Chilled Products" at bounding box center [375, 411] width 83 height 20
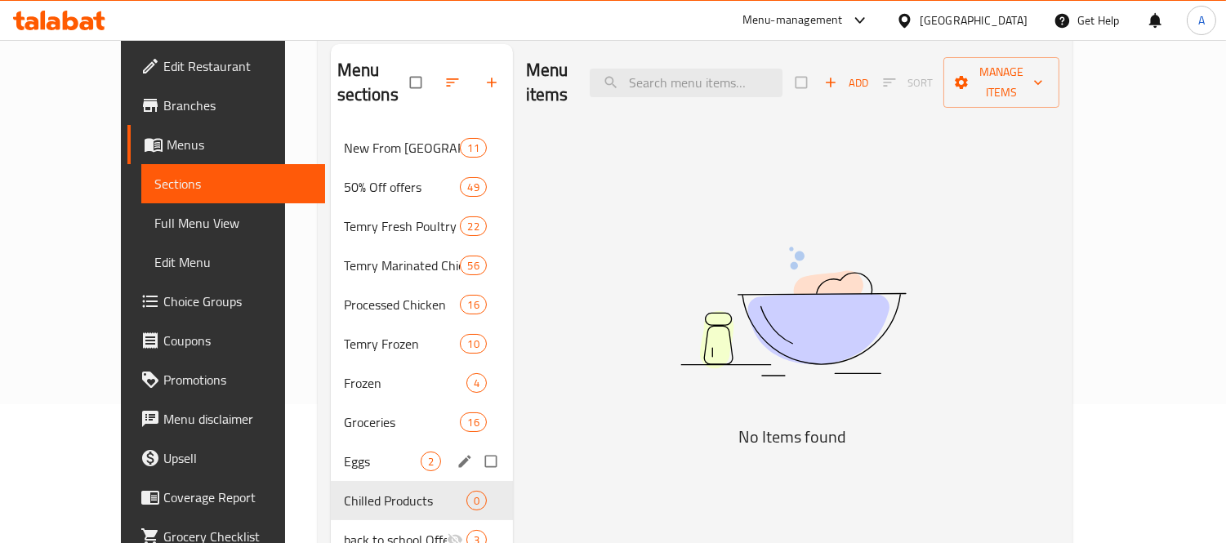
scroll to position [137, 0]
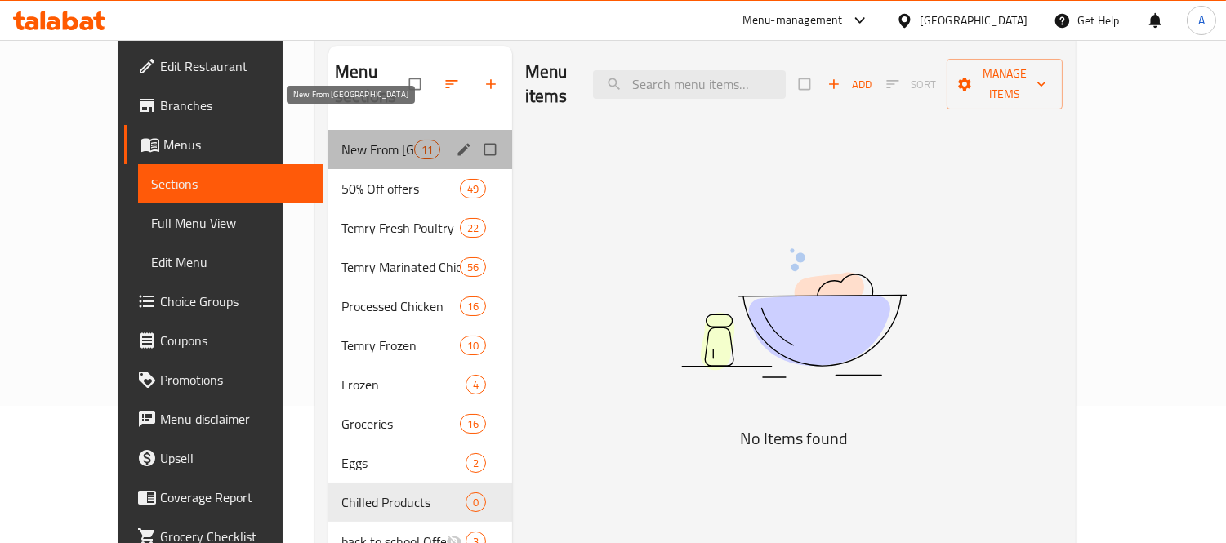
click at [341, 140] on span "New From [GEOGRAPHIC_DATA]" at bounding box center [377, 150] width 72 height 20
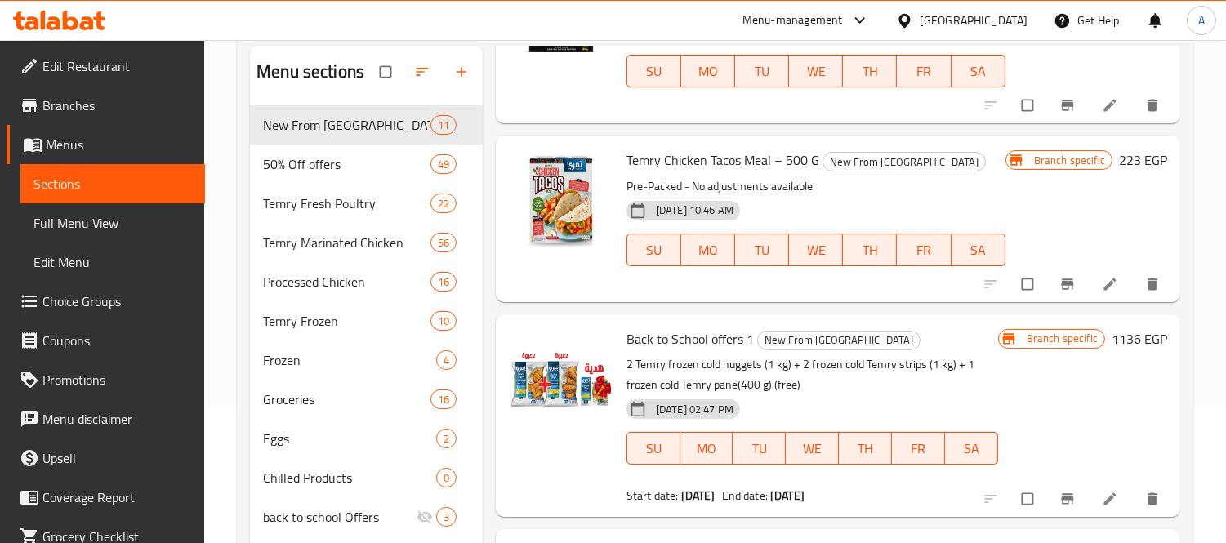
scroll to position [363, 0]
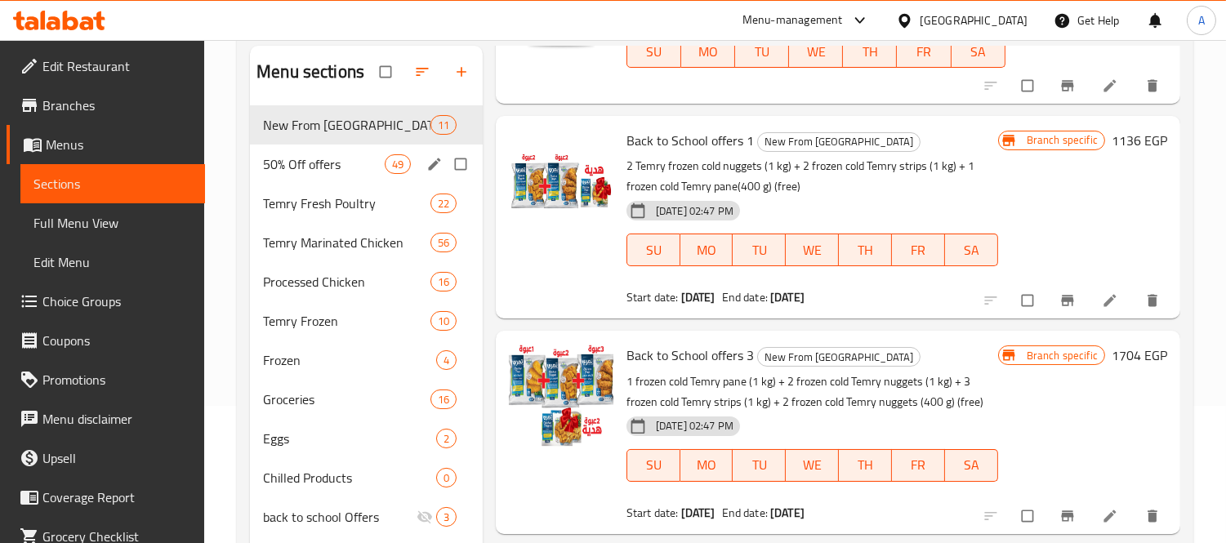
click at [315, 176] on div "50% Off offers 49" at bounding box center [366, 164] width 233 height 39
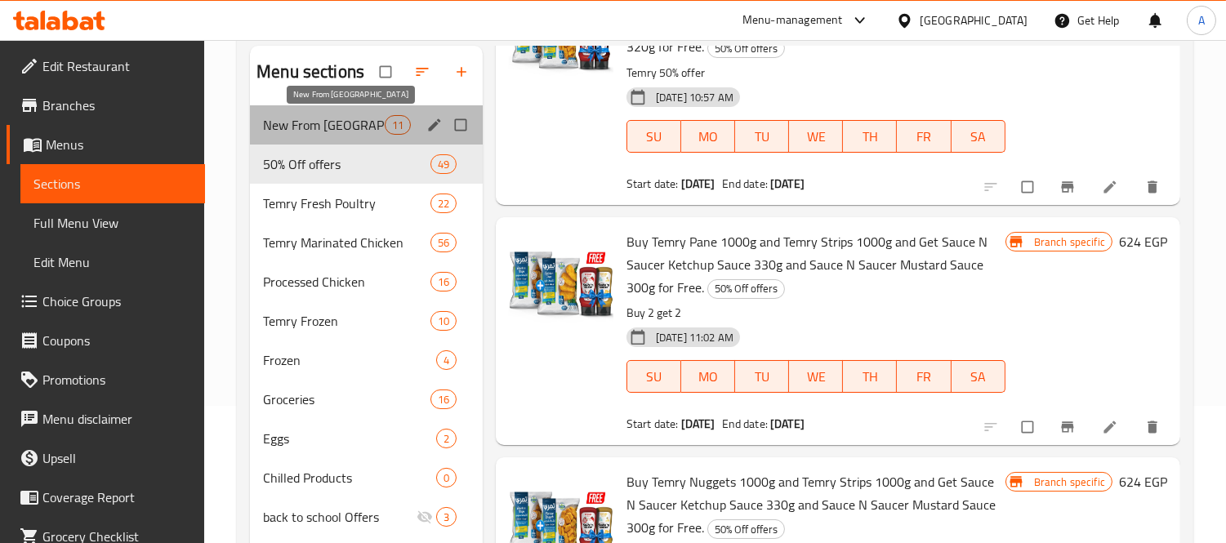
click at [325, 131] on span "New From [GEOGRAPHIC_DATA]" at bounding box center [323, 125] width 121 height 20
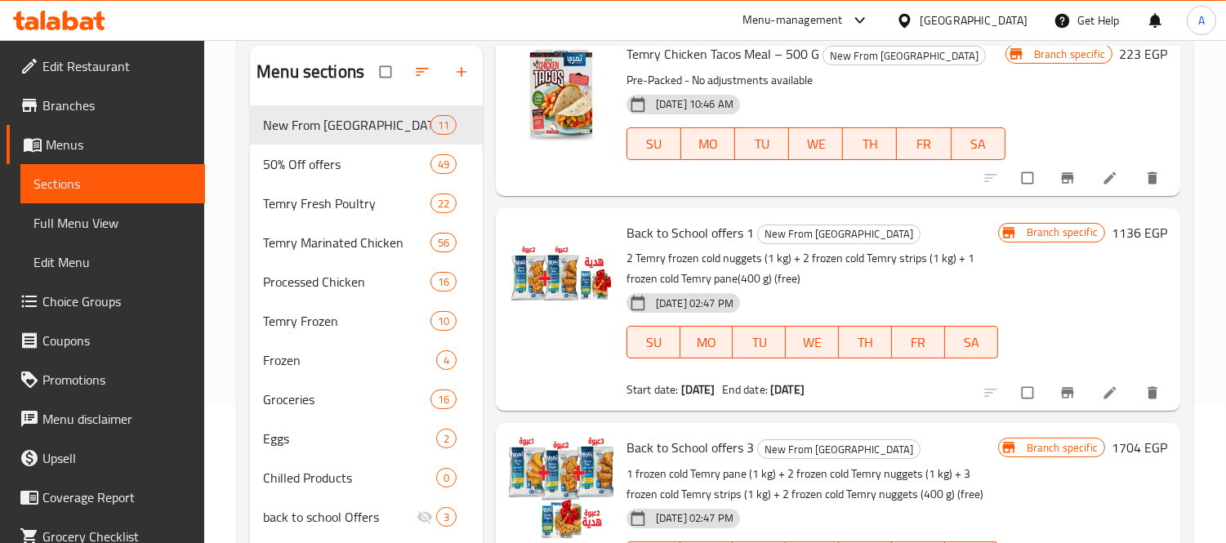
scroll to position [272, 0]
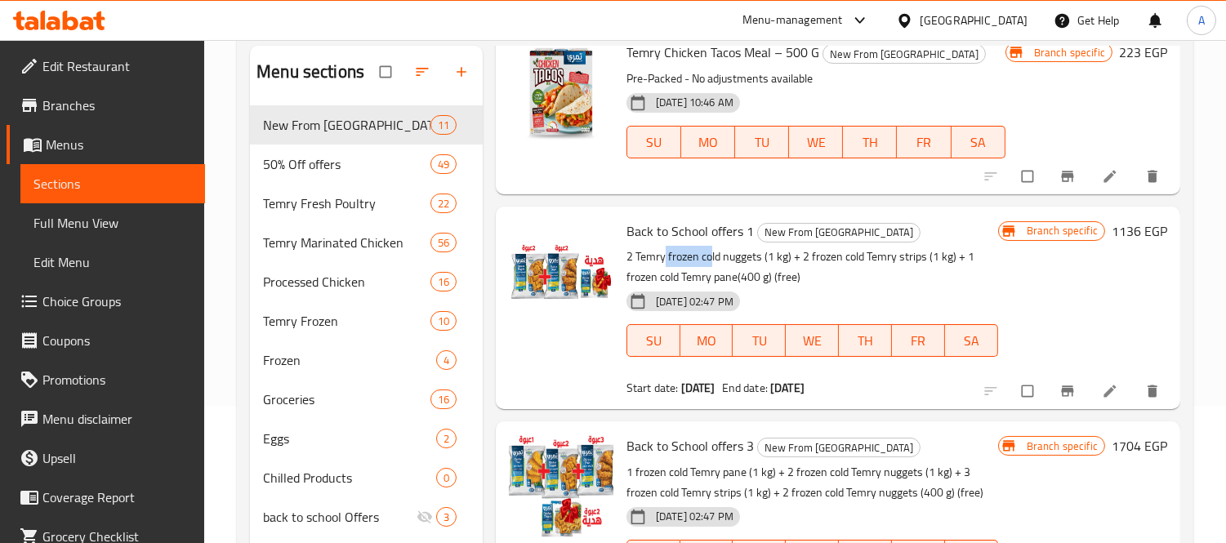
drag, startPoint x: 663, startPoint y: 255, endPoint x: 708, endPoint y: 257, distance: 45.8
click at [708, 257] on p "2 Temry frozen cold nuggets (1 kg) + 2 frozen cold Temry strips (1 kg) + 1 froz…" at bounding box center [813, 267] width 372 height 41
drag, startPoint x: 756, startPoint y: 264, endPoint x: 773, endPoint y: 257, distance: 17.9
click at [773, 257] on p "2 Temry frozen cold nuggets (1 kg) + 2 frozen cold Temry strips (1 kg) + 1 froz…" at bounding box center [813, 267] width 372 height 41
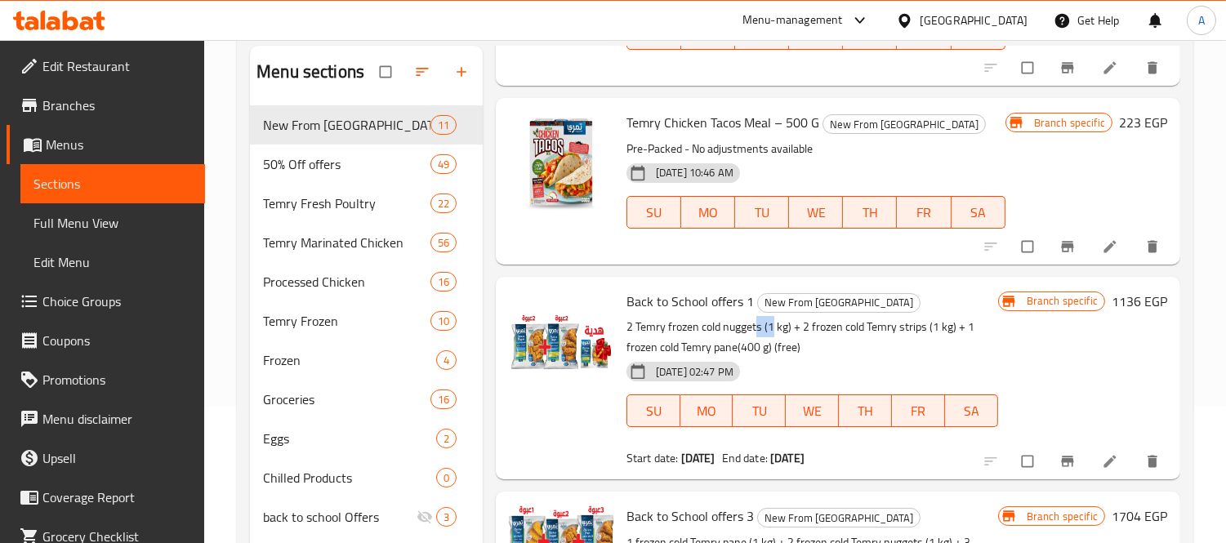
scroll to position [181, 0]
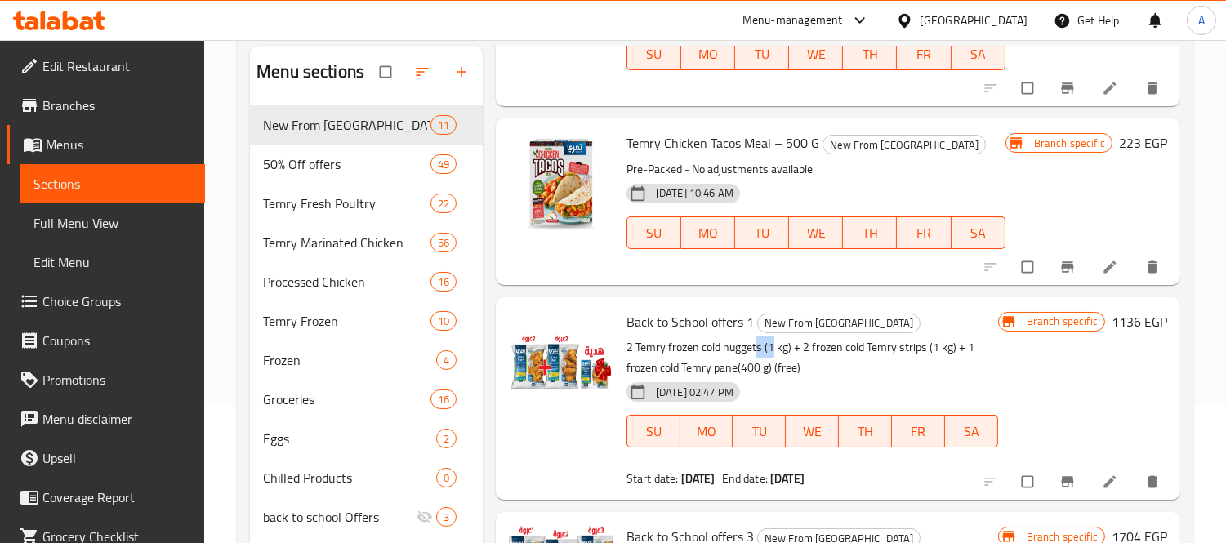
type button "0"
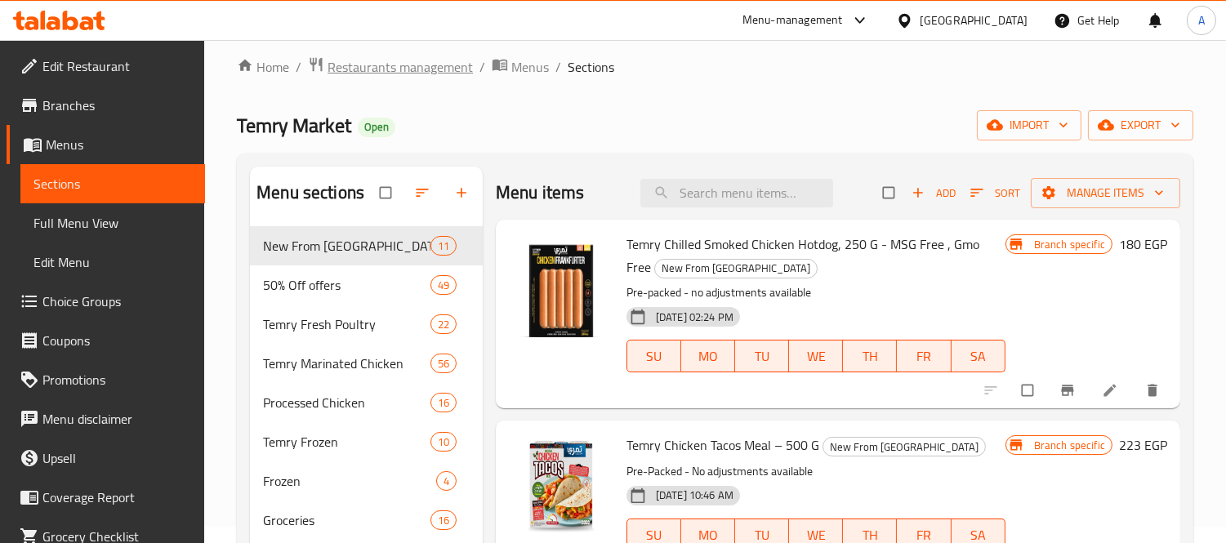
scroll to position [0, 0]
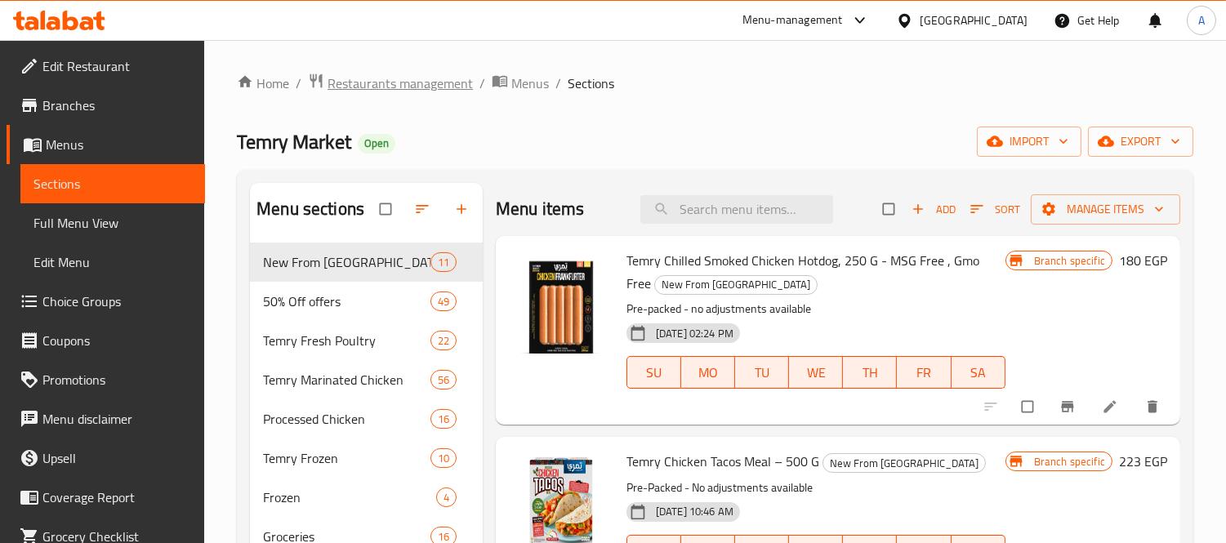
click at [421, 84] on span "Restaurants management" at bounding box center [400, 84] width 145 height 20
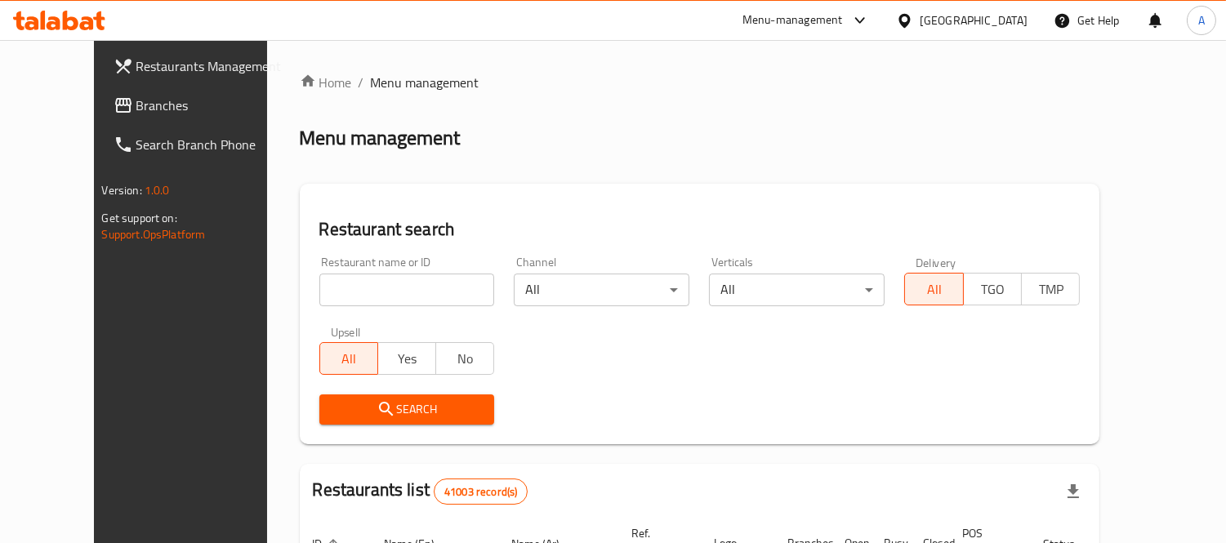
click at [136, 105] on span "Branches" at bounding box center [211, 106] width 150 height 20
